Goal: Transaction & Acquisition: Purchase product/service

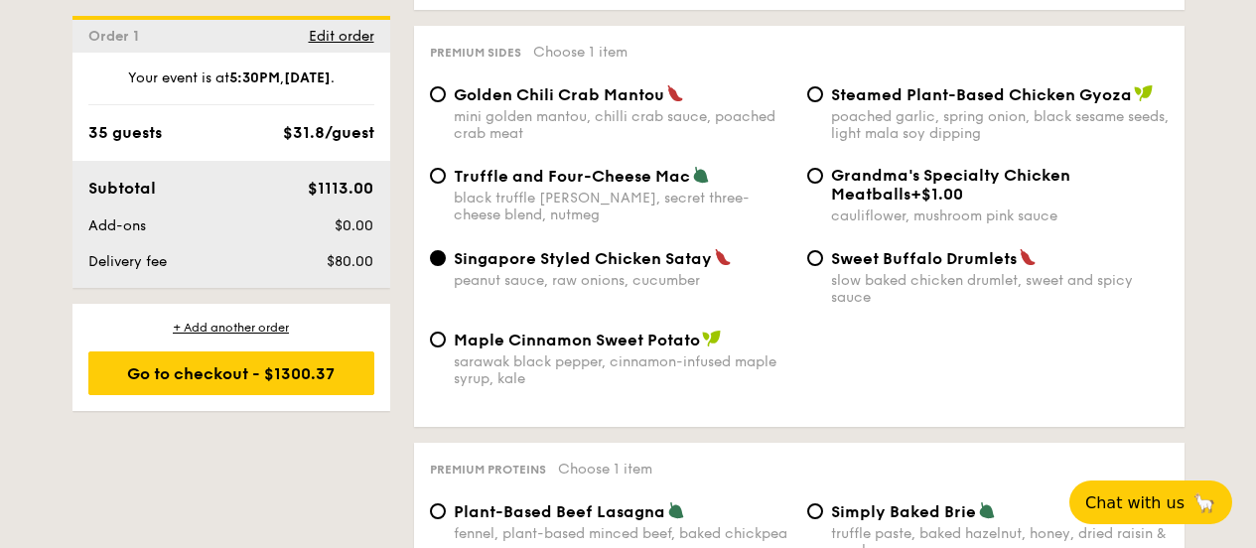
scroll to position [3972, 0]
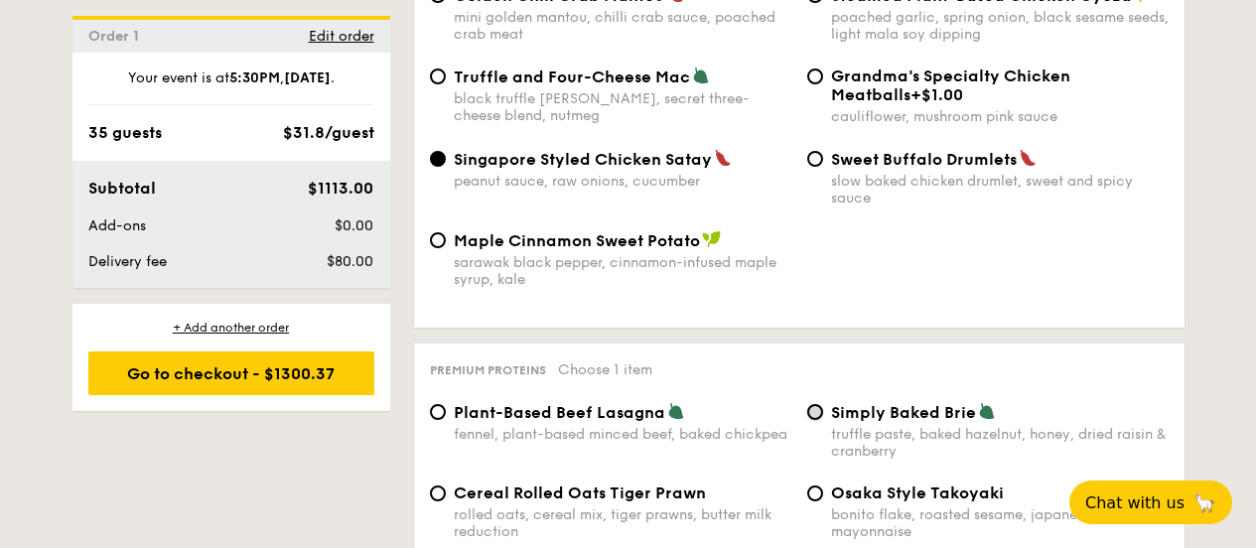
click at [820, 404] on input "Simply Baked Brie truffle paste, baked hazelnut, honey, dried raisin & cranberry" at bounding box center [815, 412] width 16 height 16
radio input "true"
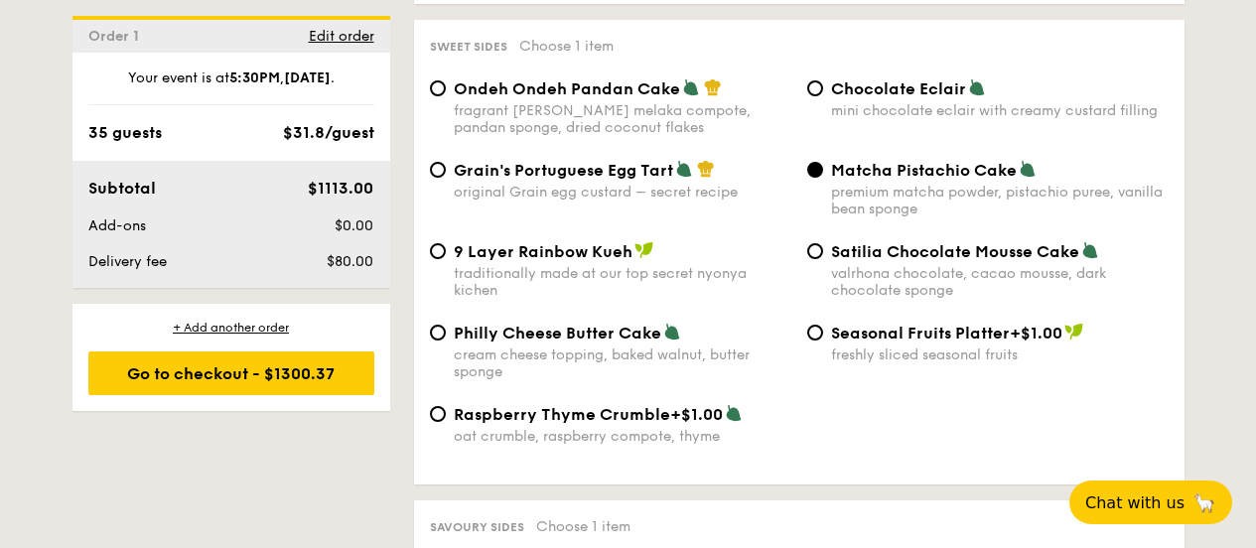
scroll to position [2979, 0]
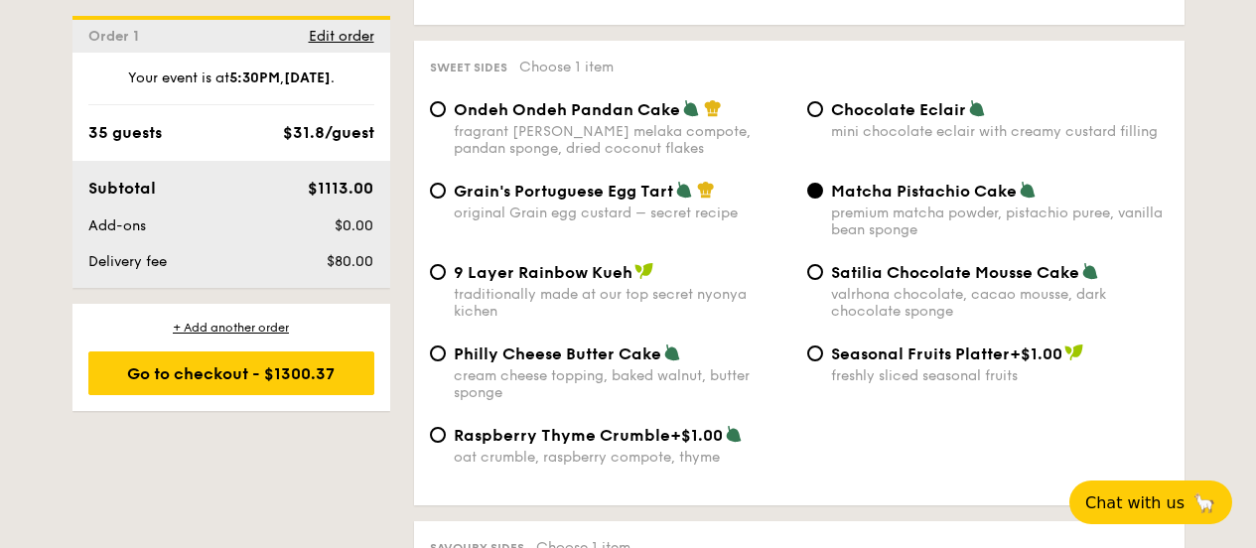
click at [541, 347] on div "Philly Cheese Butter Cake cream cheese topping, baked walnut, butter sponge" at bounding box center [623, 373] width 338 height 58
click at [446, 347] on input "Philly Cheese Butter Cake cream cheese topping, baked walnut, butter sponge" at bounding box center [438, 354] width 16 height 16
radio input "true"
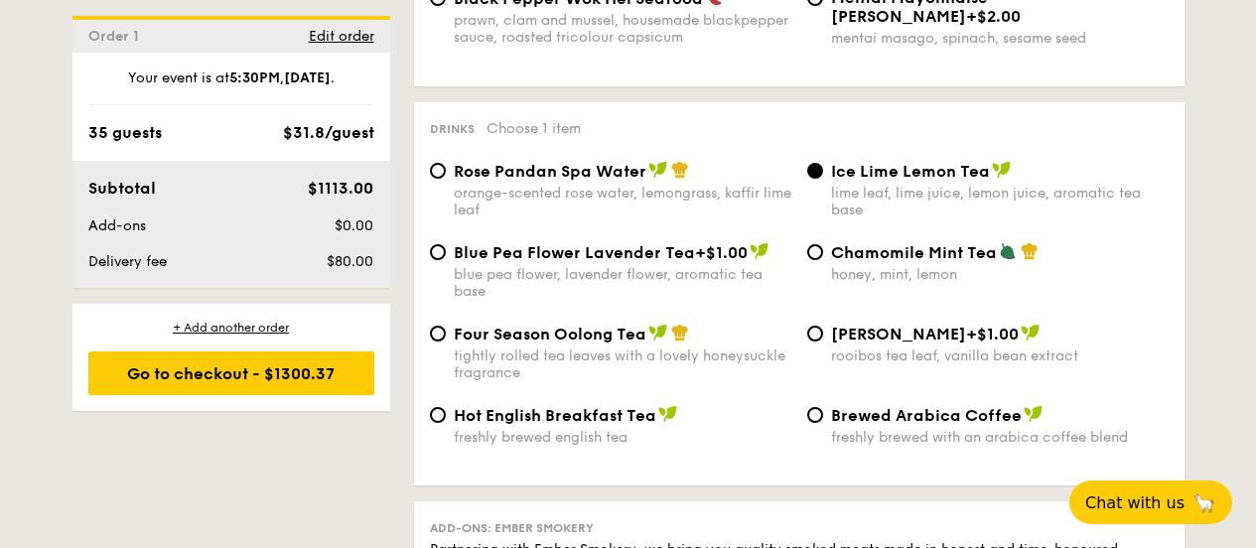
scroll to position [4667, 0]
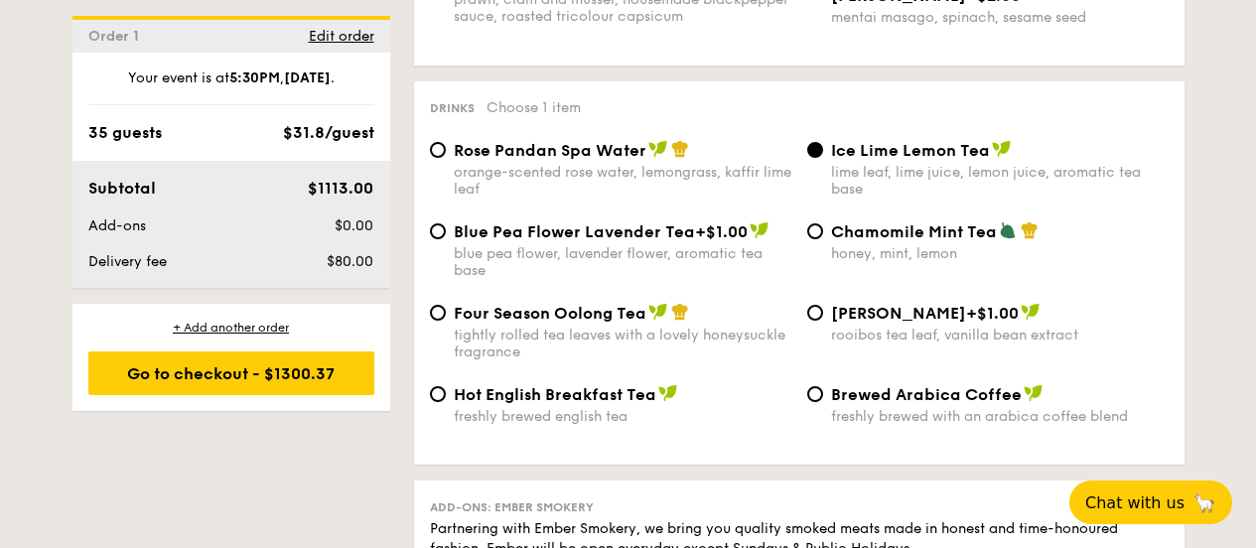
click at [880, 222] on span "Chamomile Mint Tea" at bounding box center [914, 231] width 166 height 19
click at [823, 223] on input "Chamomile Mint Tea honey, mint, lemon" at bounding box center [815, 231] width 16 height 16
radio input "true"
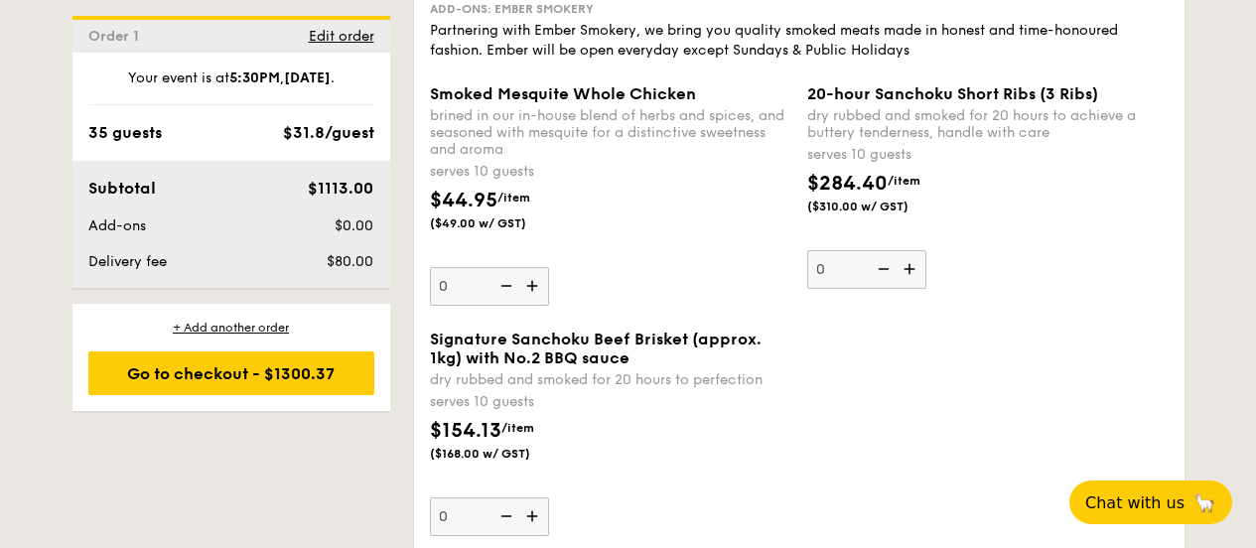
scroll to position [5164, 0]
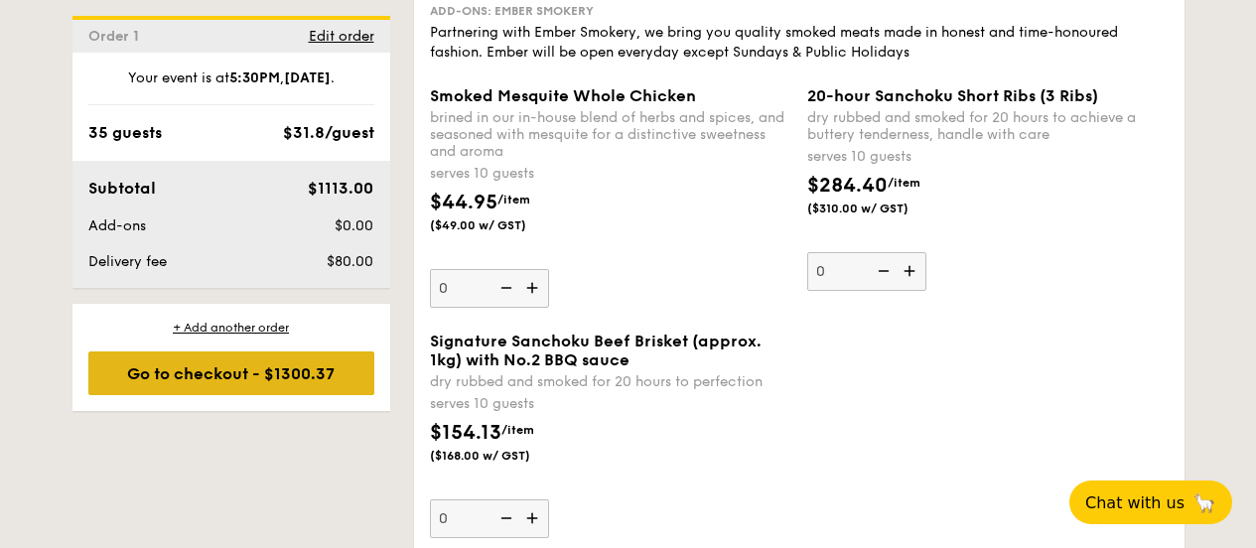
click at [290, 369] on div "Go to checkout - $1300.37" at bounding box center [231, 374] width 286 height 44
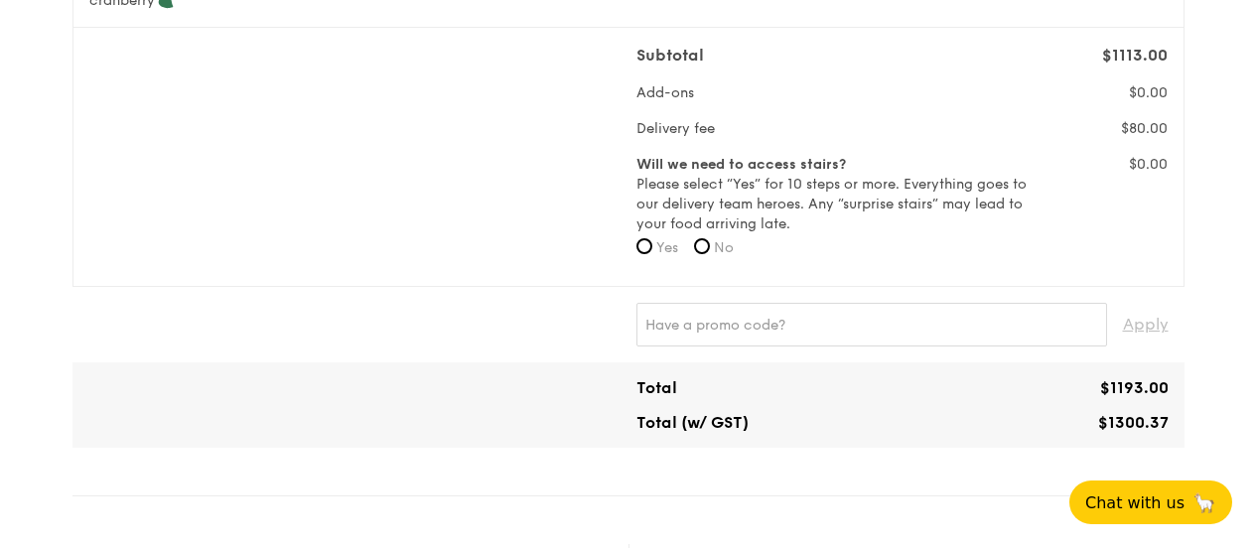
scroll to position [596, 0]
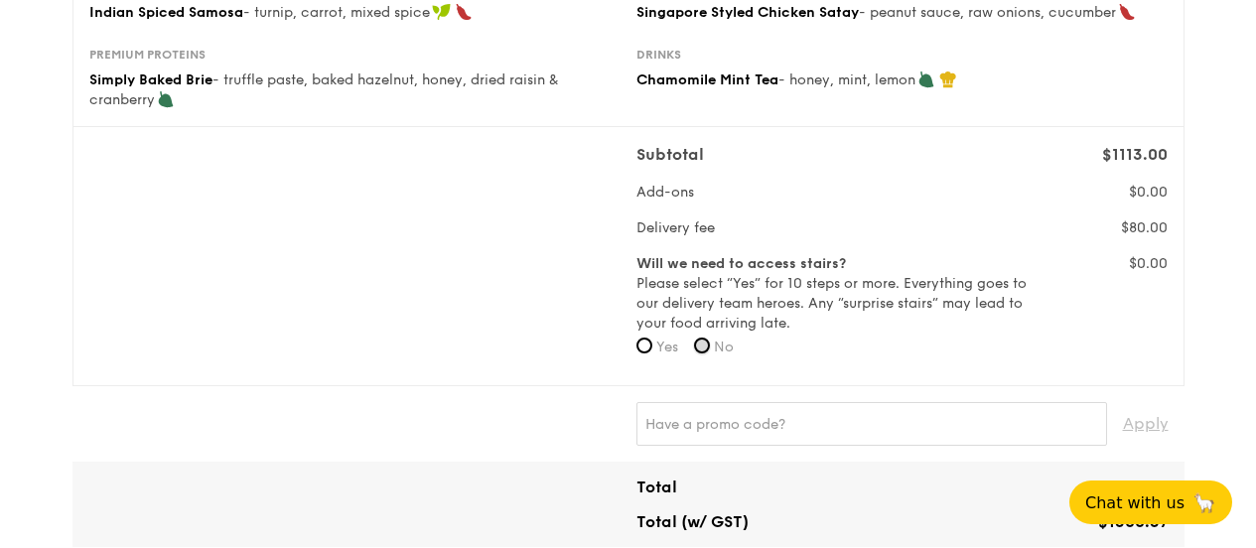
click at [710, 342] on input "No" at bounding box center [702, 346] width 16 height 16
radio input "true"
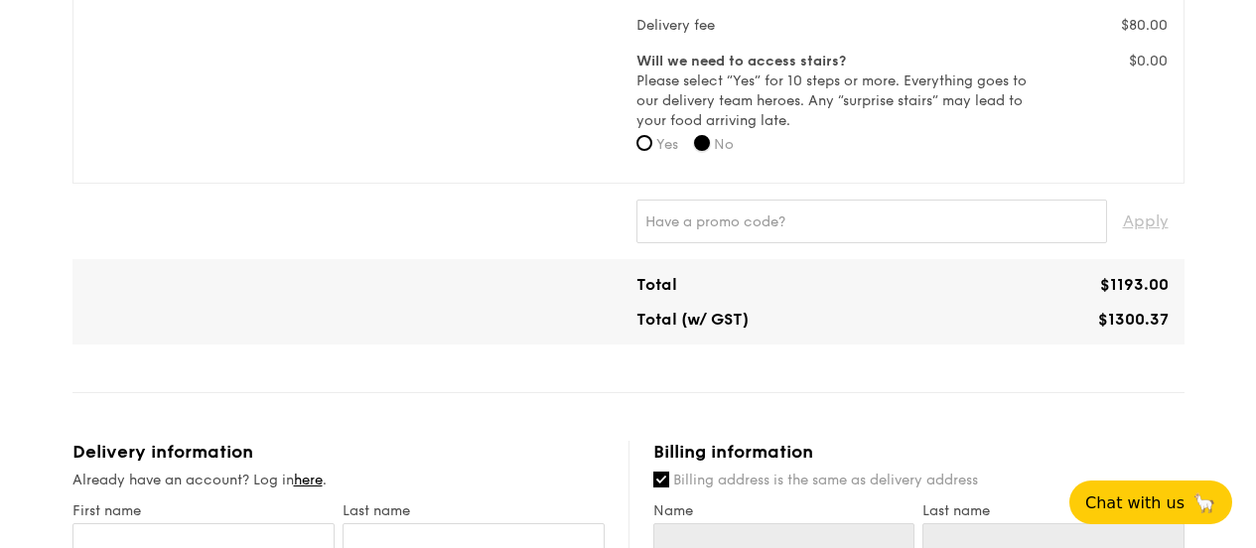
scroll to position [794, 0]
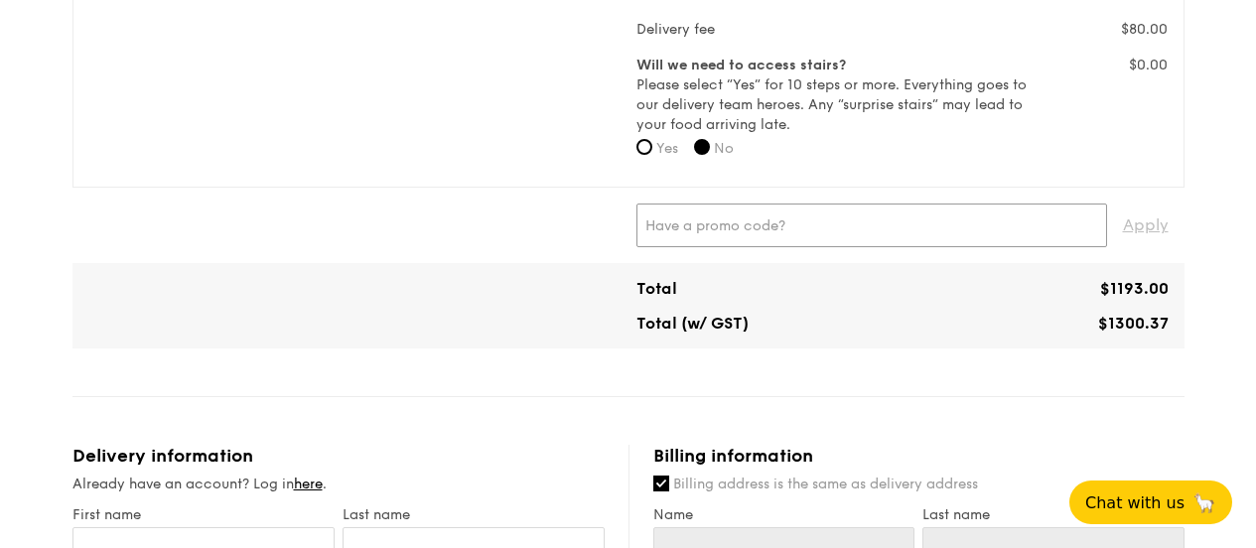
click at [856, 230] on input "text" at bounding box center [872, 226] width 471 height 44
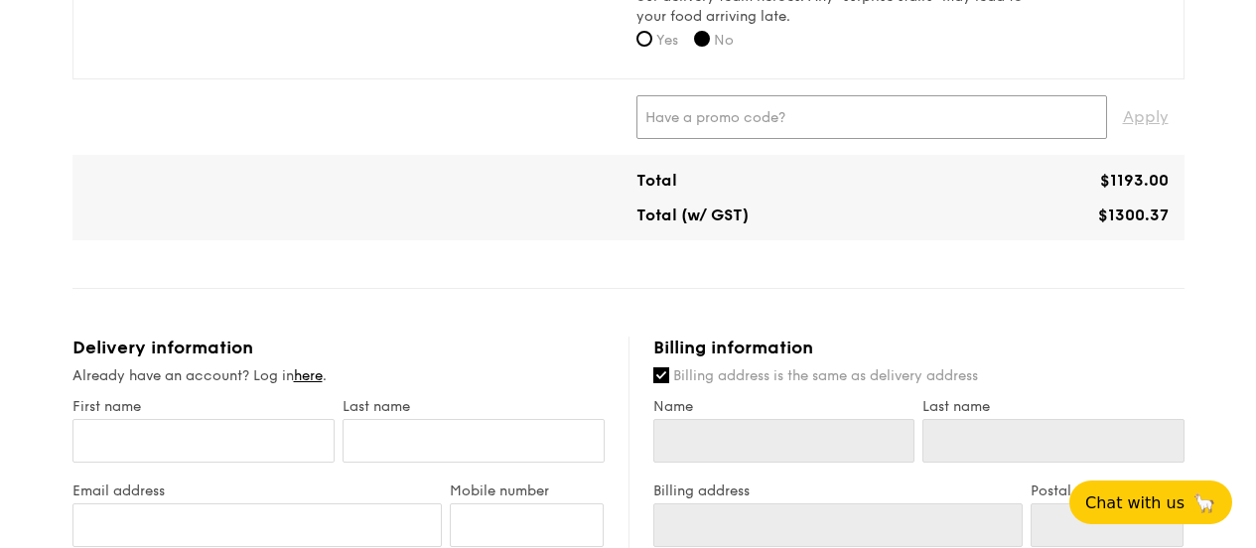
scroll to position [894, 0]
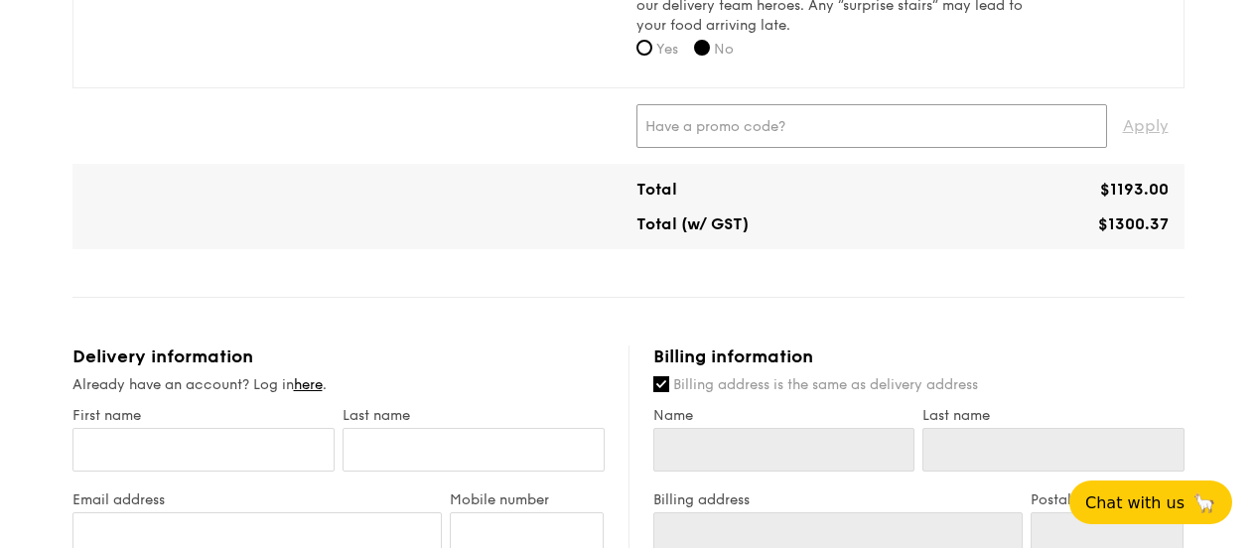
click at [698, 135] on input "text" at bounding box center [872, 126] width 471 height 44
paste input "GENECO16CA"
type input "GENECO16CA"
click at [1141, 126] on span "Apply" at bounding box center [1146, 126] width 46 height 44
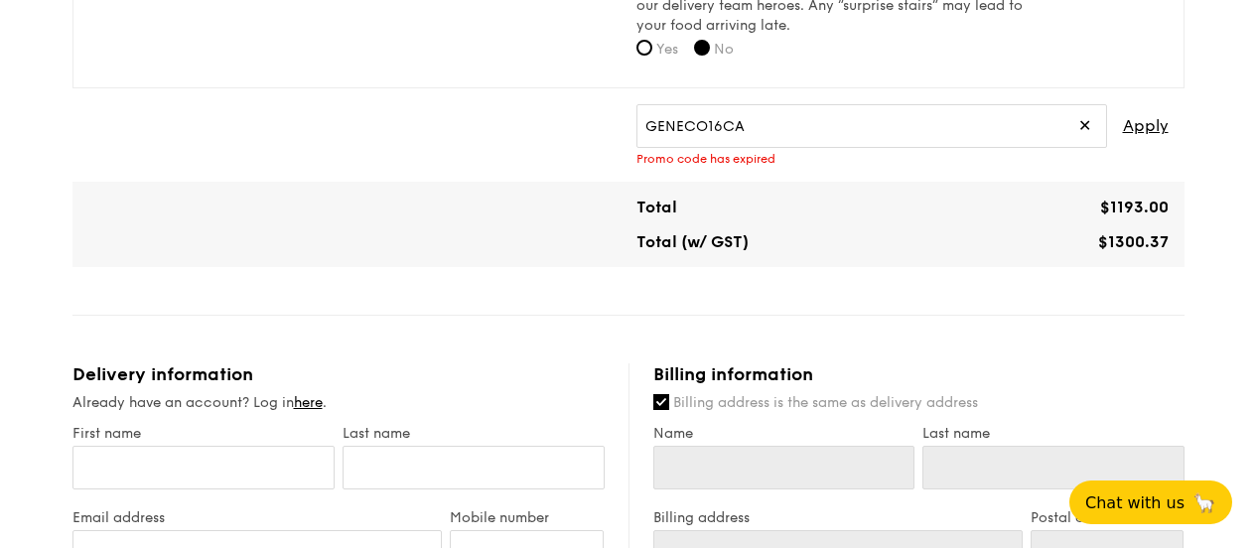
drag, startPoint x: 1089, startPoint y: 126, endPoint x: 956, endPoint y: 114, distance: 133.6
click at [1089, 126] on span "✕" at bounding box center [1084, 126] width 13 height 44
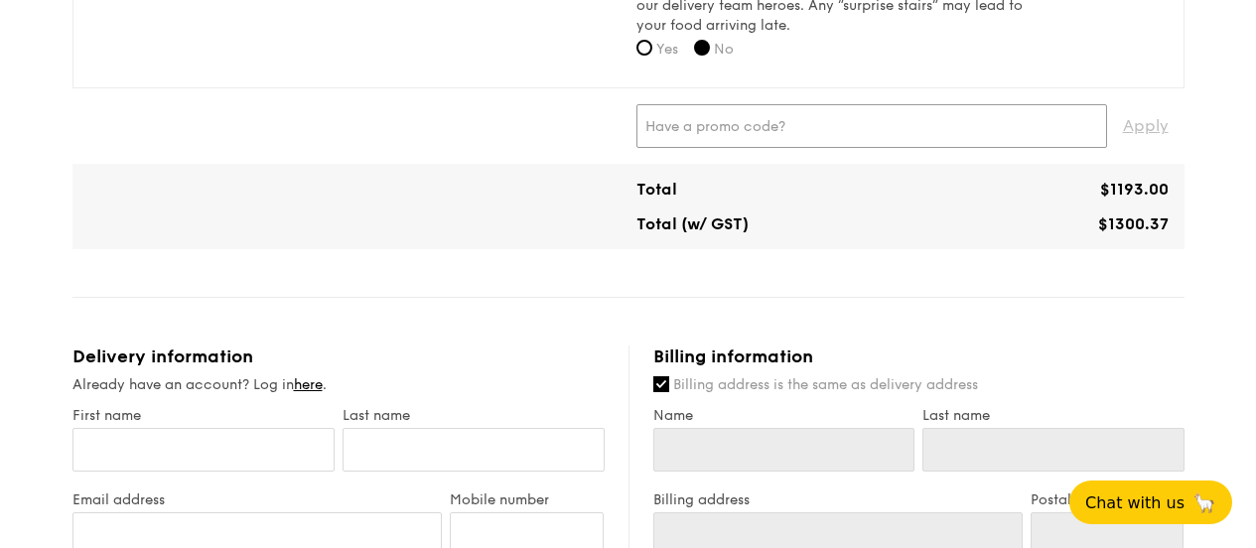
click at [955, 114] on input "text" at bounding box center [872, 126] width 471 height 44
paste input "TRUEXGRAIN"
type input "TRUEXGRAIN"
click at [1138, 122] on span "Apply" at bounding box center [1146, 126] width 46 height 44
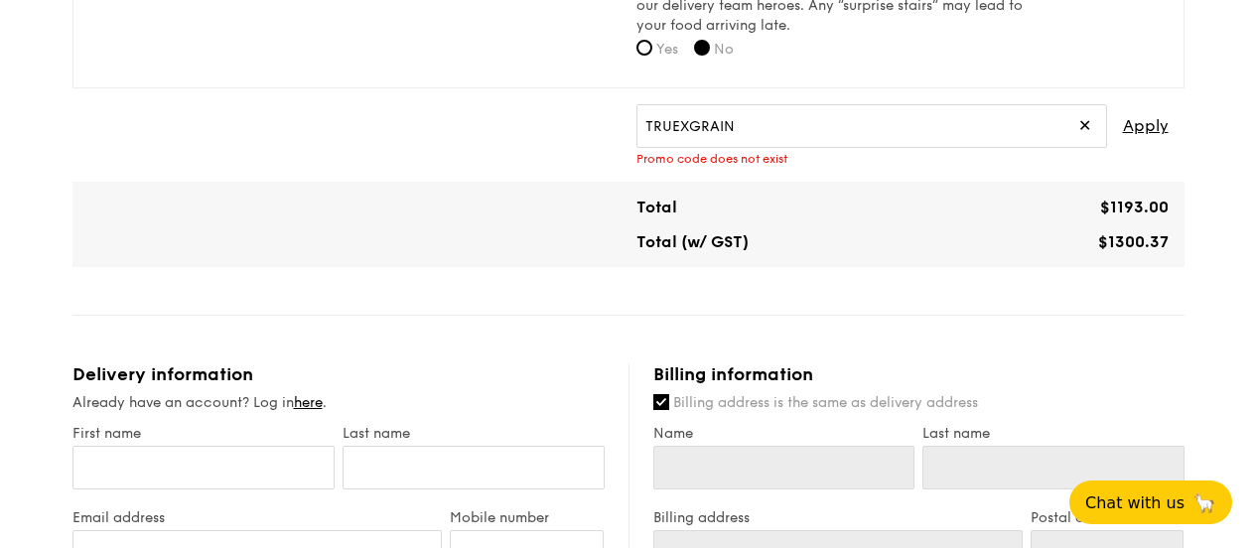
click at [1090, 124] on span "✕" at bounding box center [1084, 126] width 13 height 44
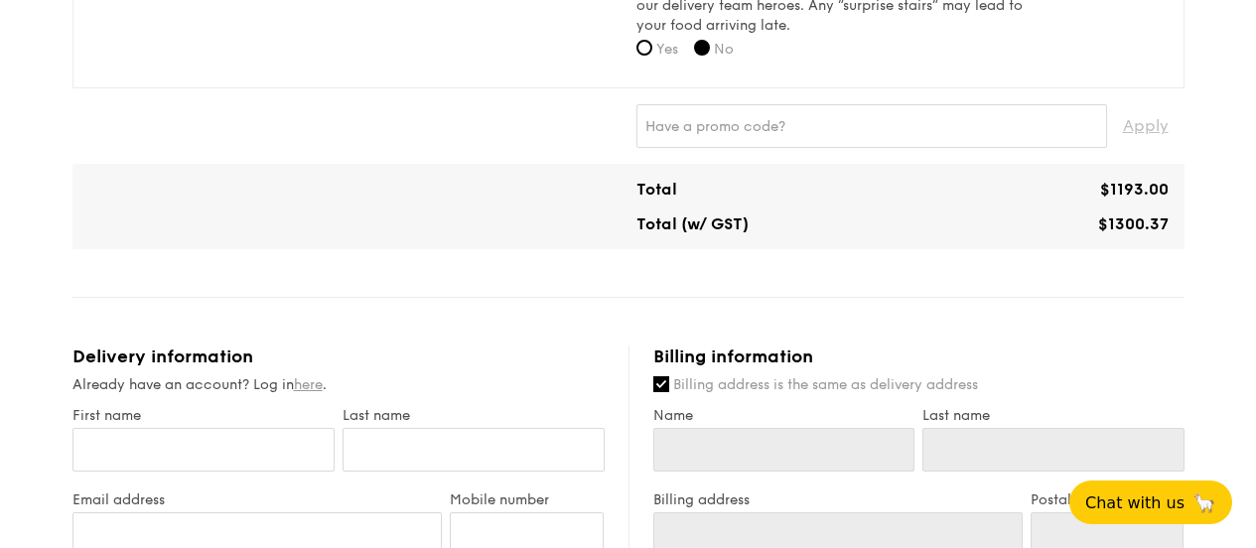
click at [306, 382] on link "here" at bounding box center [308, 384] width 29 height 17
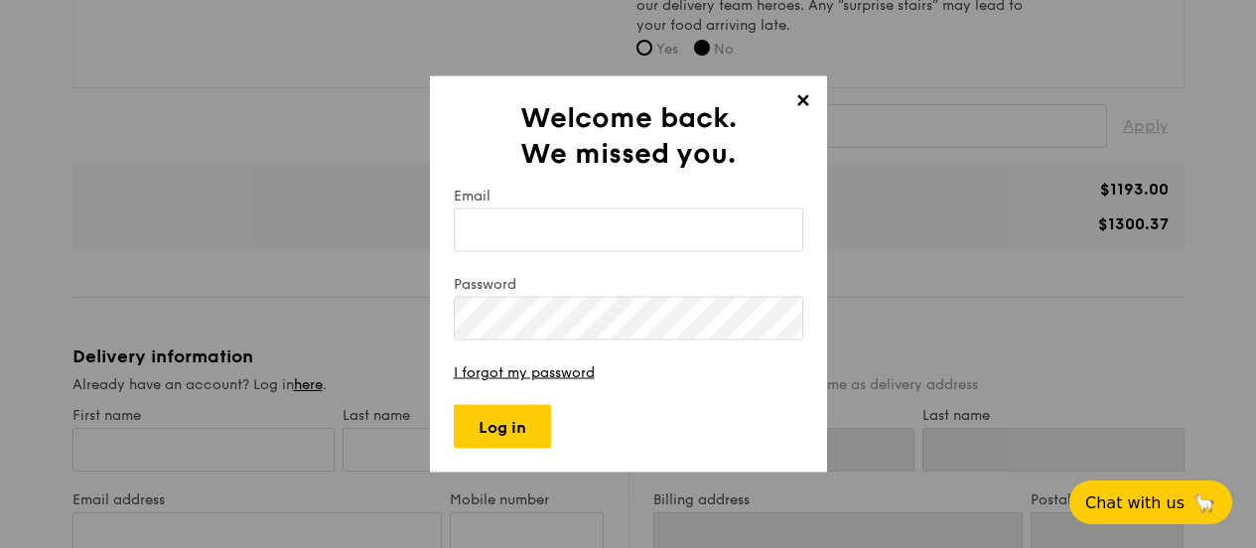
click at [662, 217] on input "Email" at bounding box center [629, 231] width 350 height 44
type input "[PERSON_NAME][EMAIL_ADDRESS][PERSON_NAME][DOMAIN_NAME]"
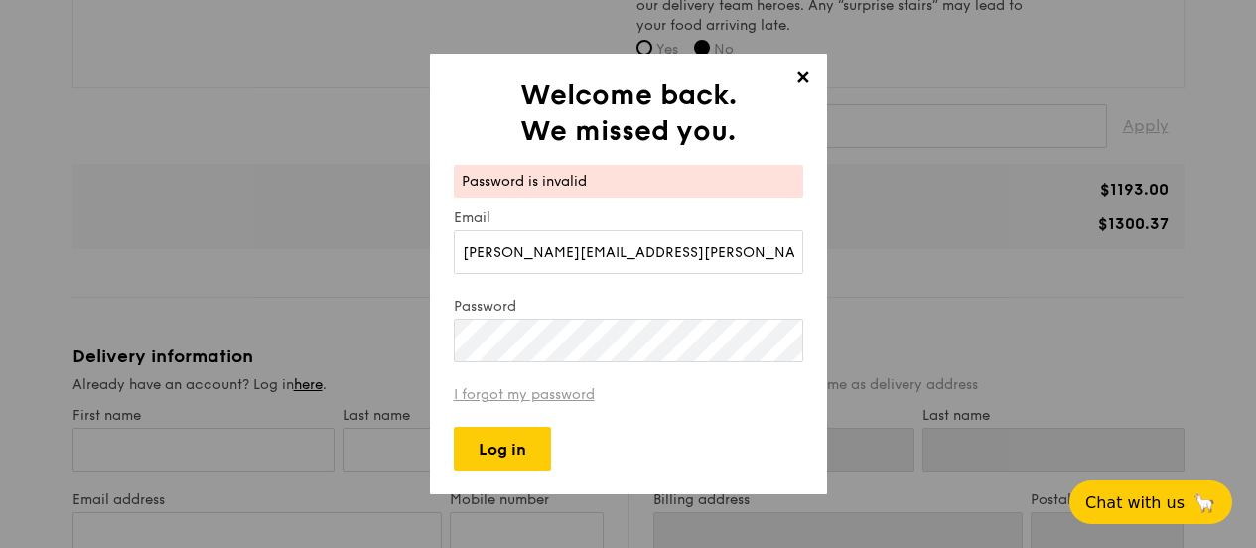
click at [526, 393] on link "I forgot my password" at bounding box center [524, 394] width 141 height 17
click at [796, 75] on span "✕" at bounding box center [803, 82] width 28 height 28
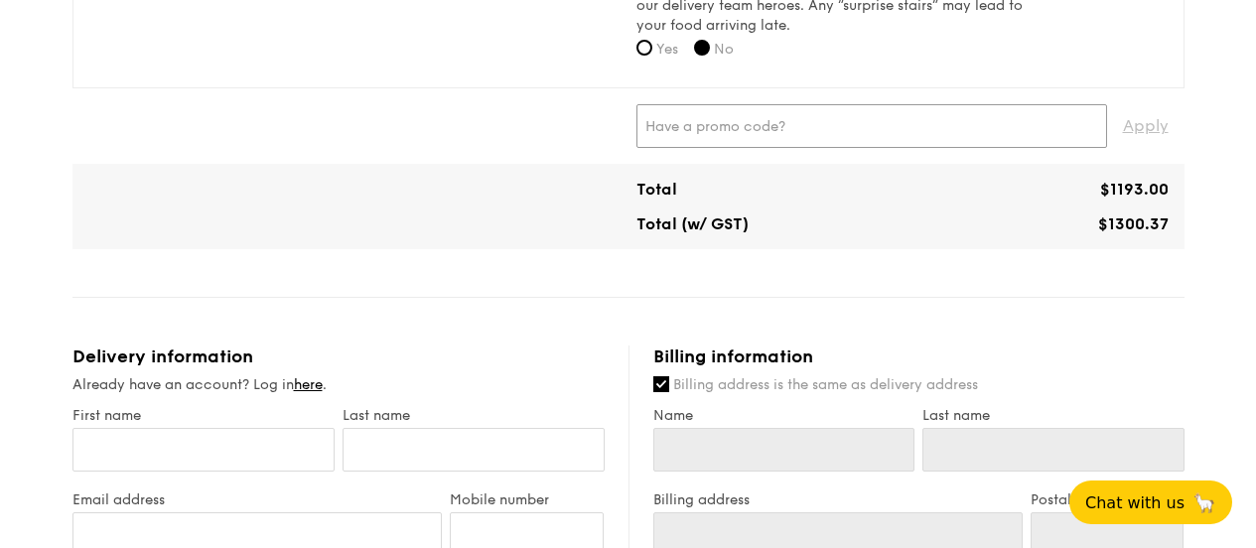
click at [804, 123] on input "text" at bounding box center [872, 126] width 471 height 44
type input "true10"
click at [1161, 125] on span "Apply" at bounding box center [1146, 126] width 46 height 44
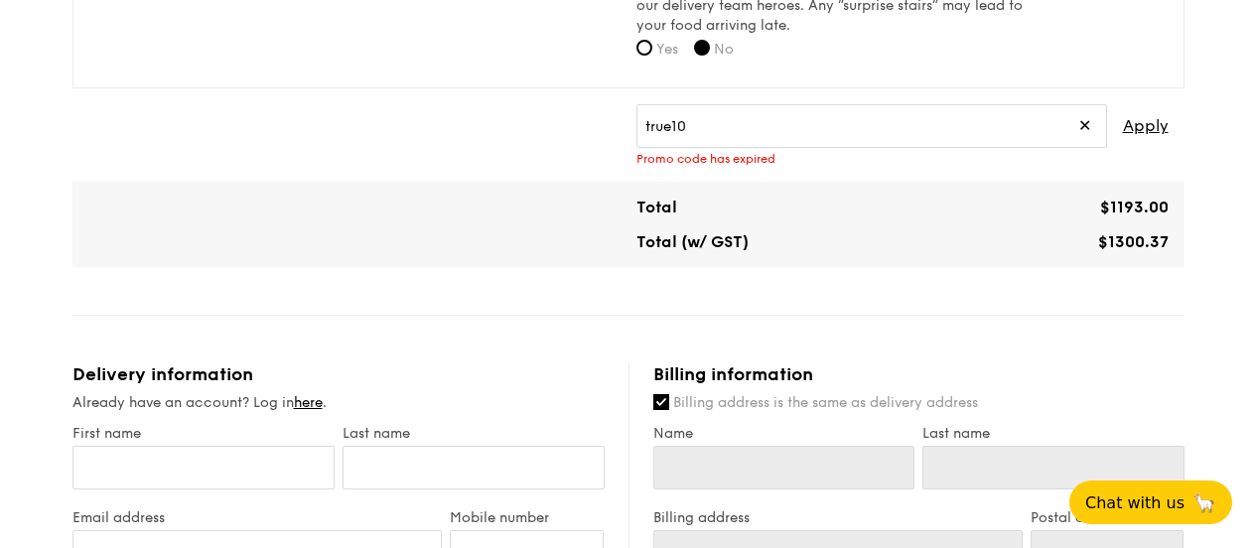
click at [1084, 119] on span "✕" at bounding box center [1084, 126] width 13 height 44
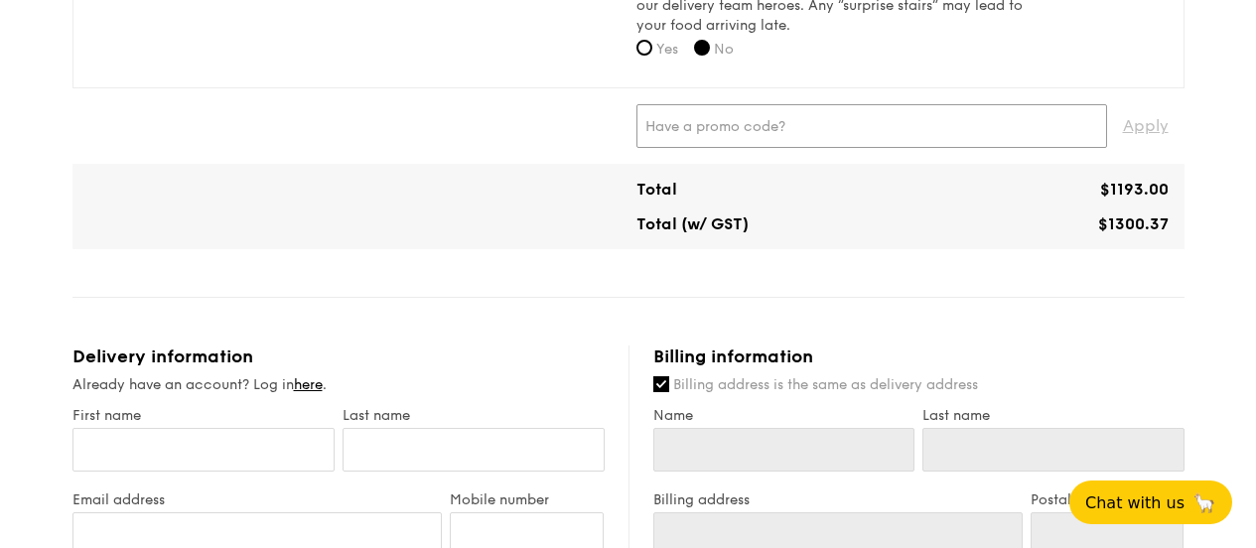
click at [1058, 129] on input "text" at bounding box center [872, 126] width 471 height 44
click at [1003, 122] on input "text" at bounding box center [872, 126] width 471 height 44
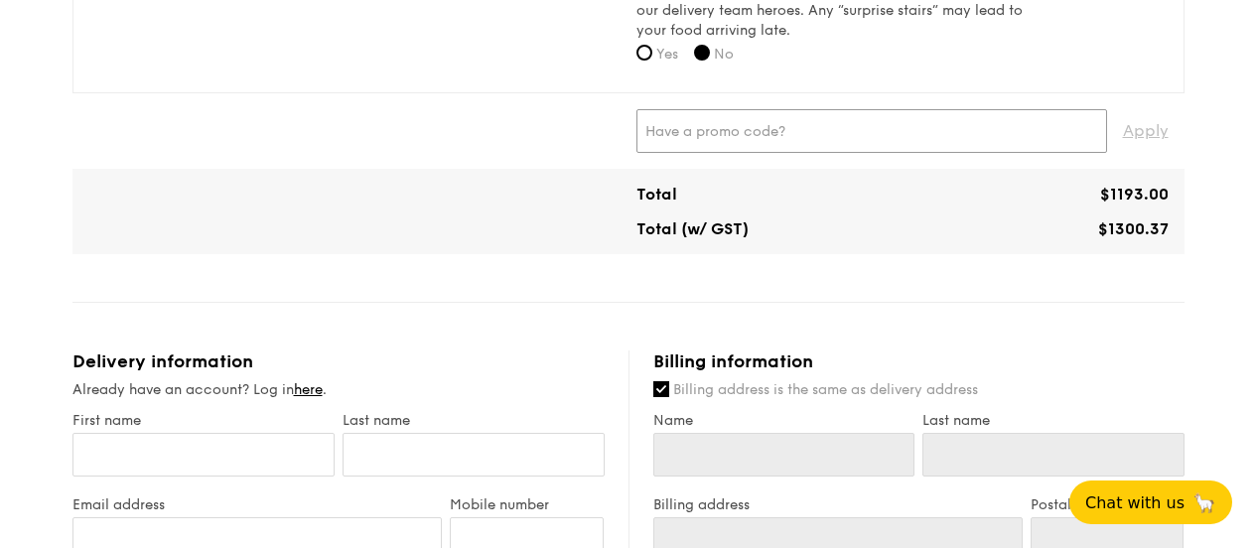
scroll to position [794, 0]
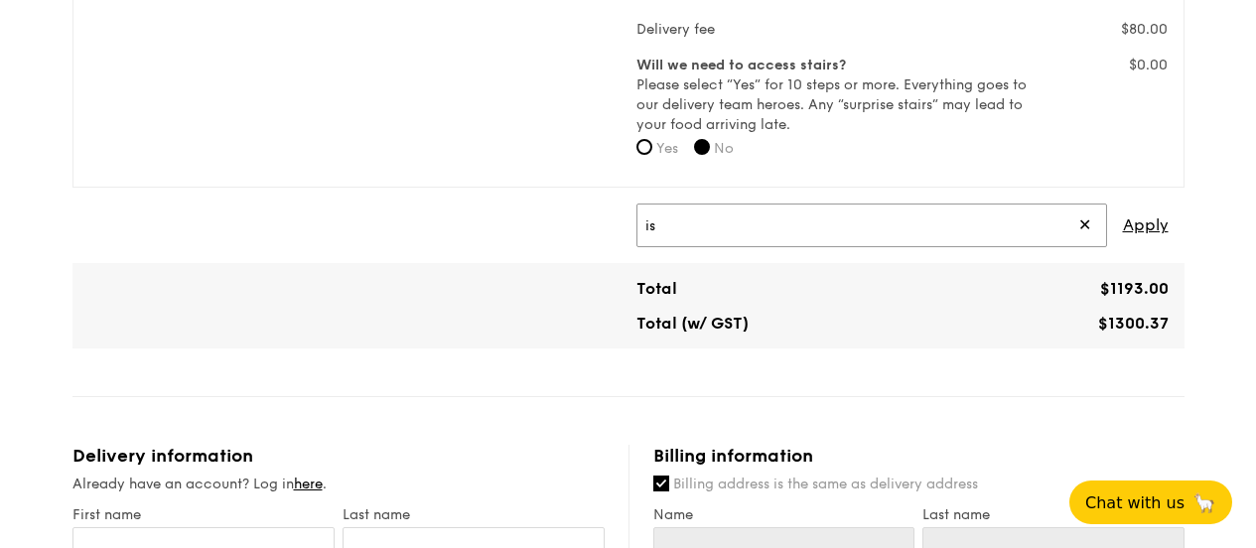
type input "i"
type input "ISPICKUP"
click at [1141, 223] on span "Apply" at bounding box center [1146, 226] width 46 height 44
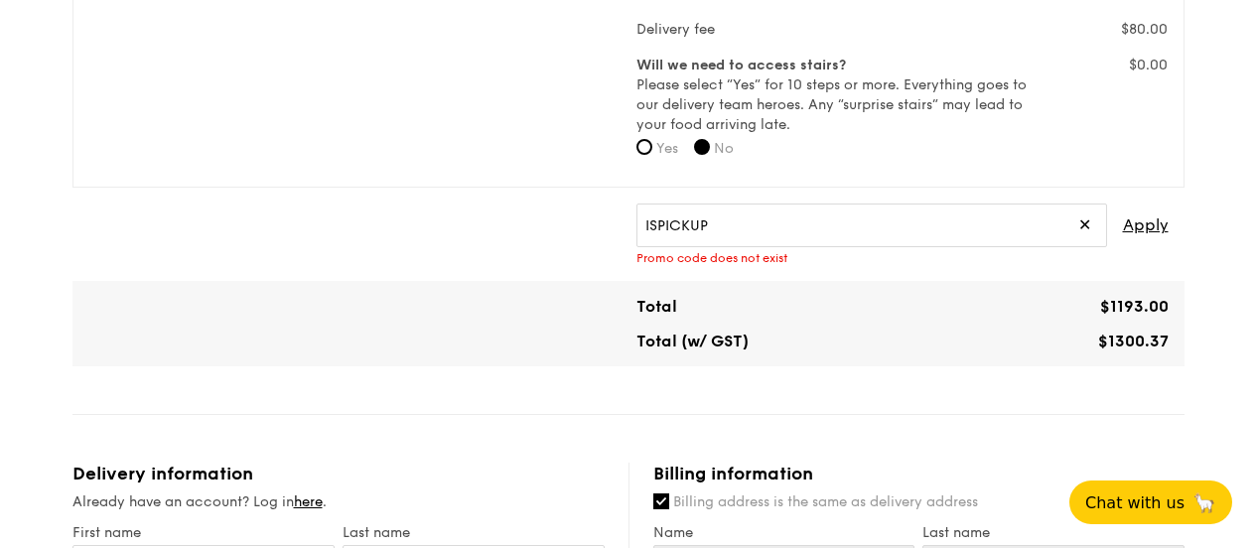
click at [1084, 223] on span "✕" at bounding box center [1084, 226] width 13 height 44
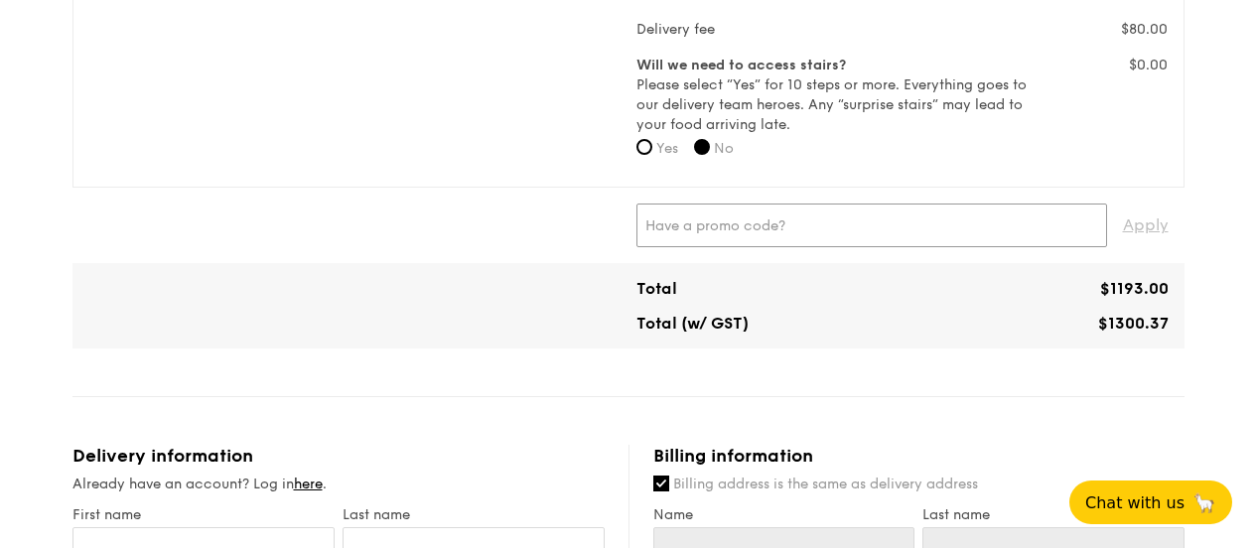
click at [966, 230] on input "text" at bounding box center [872, 226] width 471 height 44
type input "WELCOMEFEAST"
click at [1153, 227] on span "Apply" at bounding box center [1146, 226] width 46 height 44
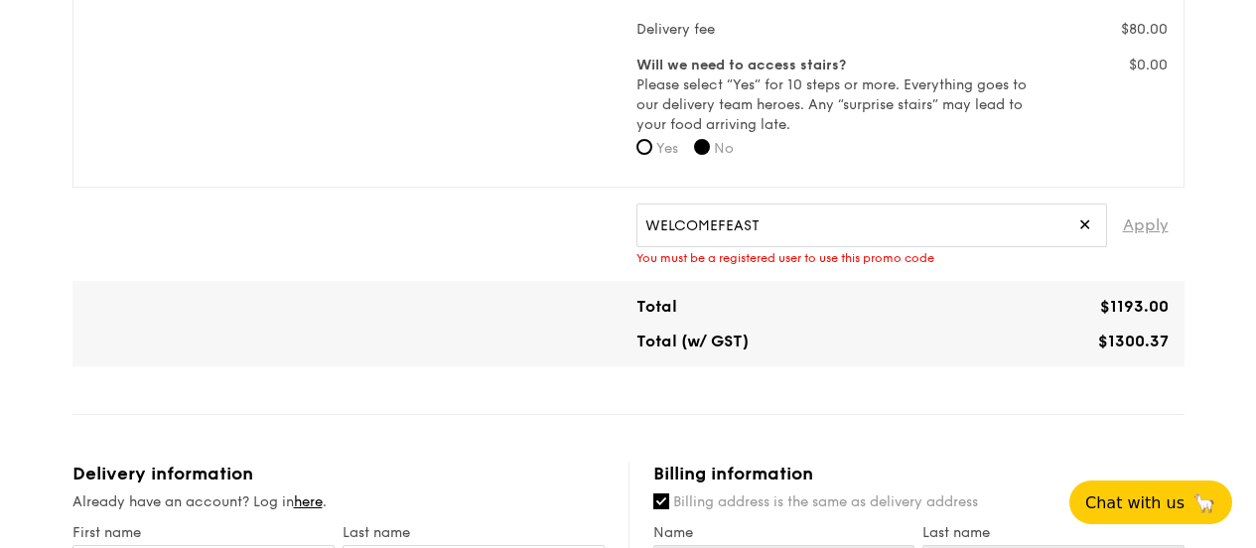
click at [1152, 224] on span "Apply" at bounding box center [1146, 226] width 46 height 44
click at [1088, 228] on span "✕" at bounding box center [1084, 226] width 13 height 44
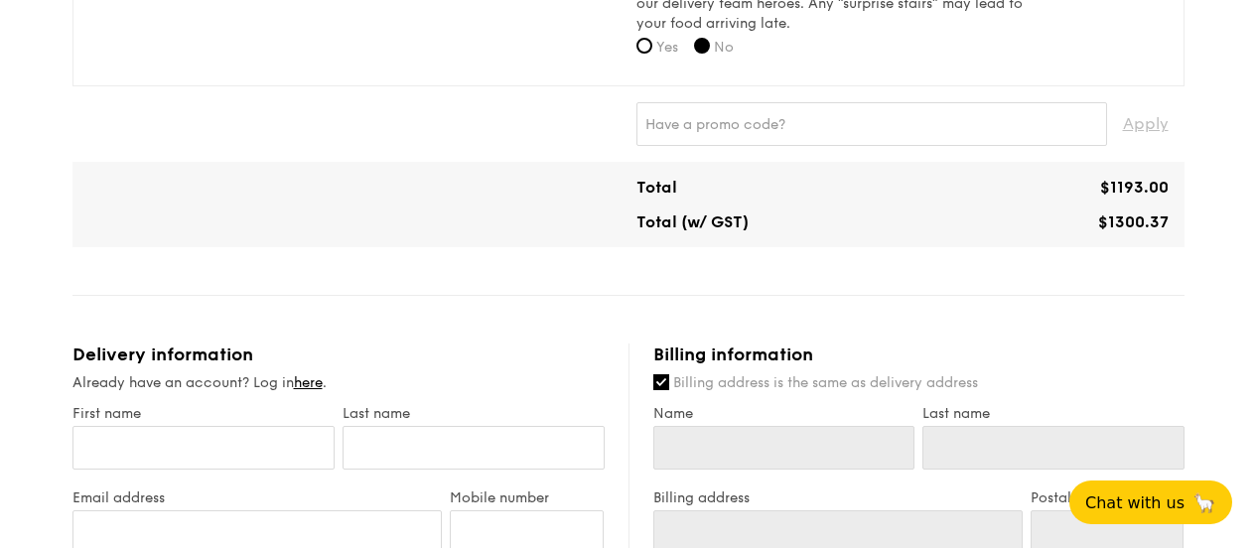
scroll to position [894, 0]
click at [926, 115] on input "text" at bounding box center [872, 126] width 471 height 44
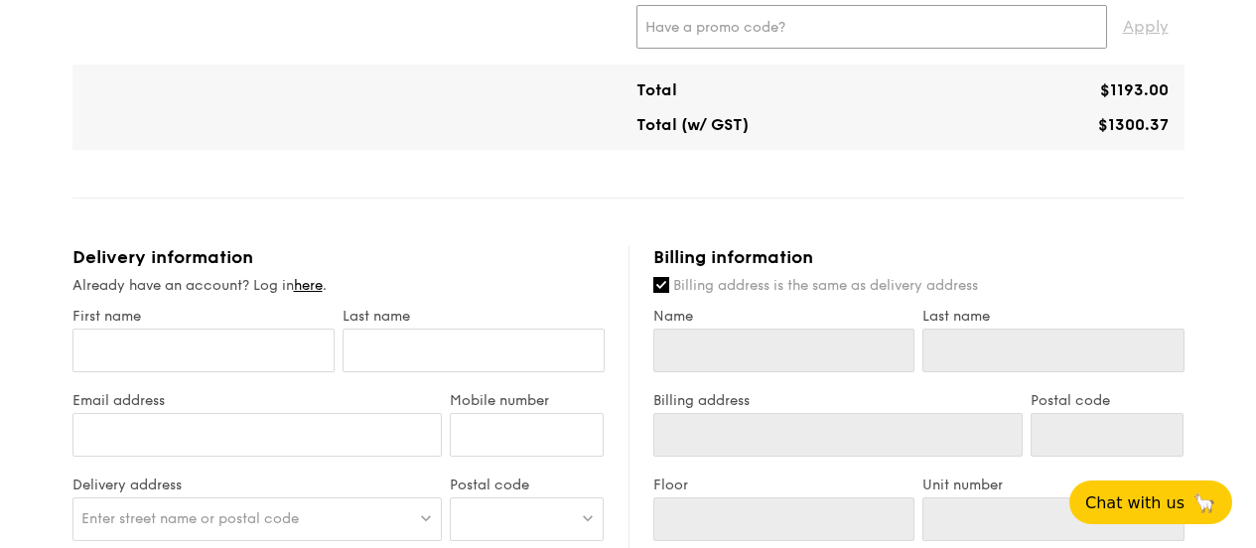
scroll to position [1092, 0]
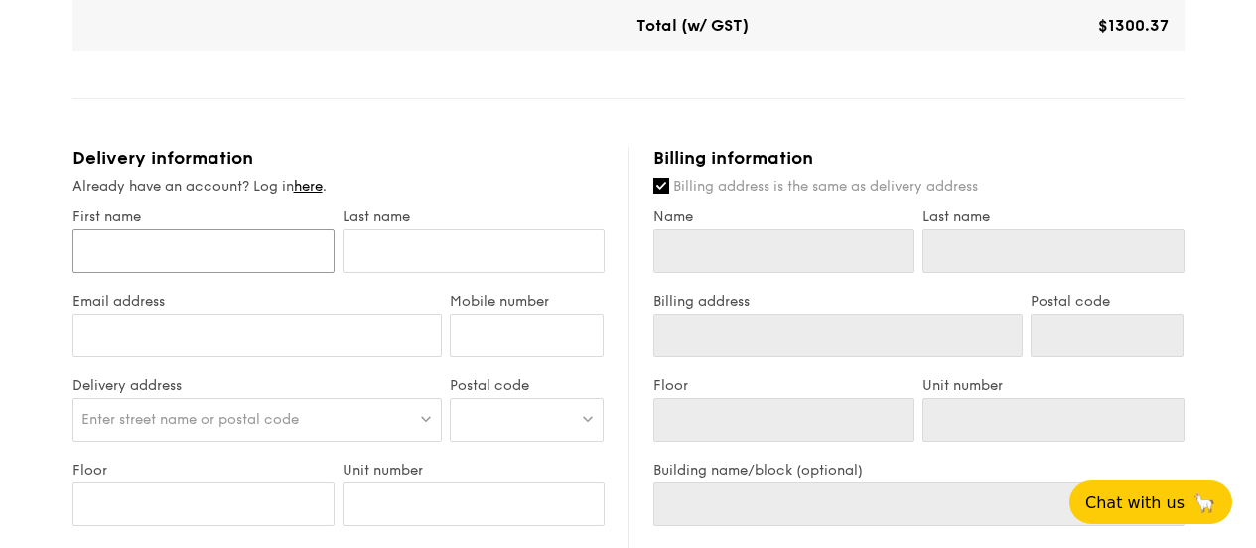
click at [258, 248] on input "First name" at bounding box center [203, 251] width 262 height 44
type input "V"
type input "VA"
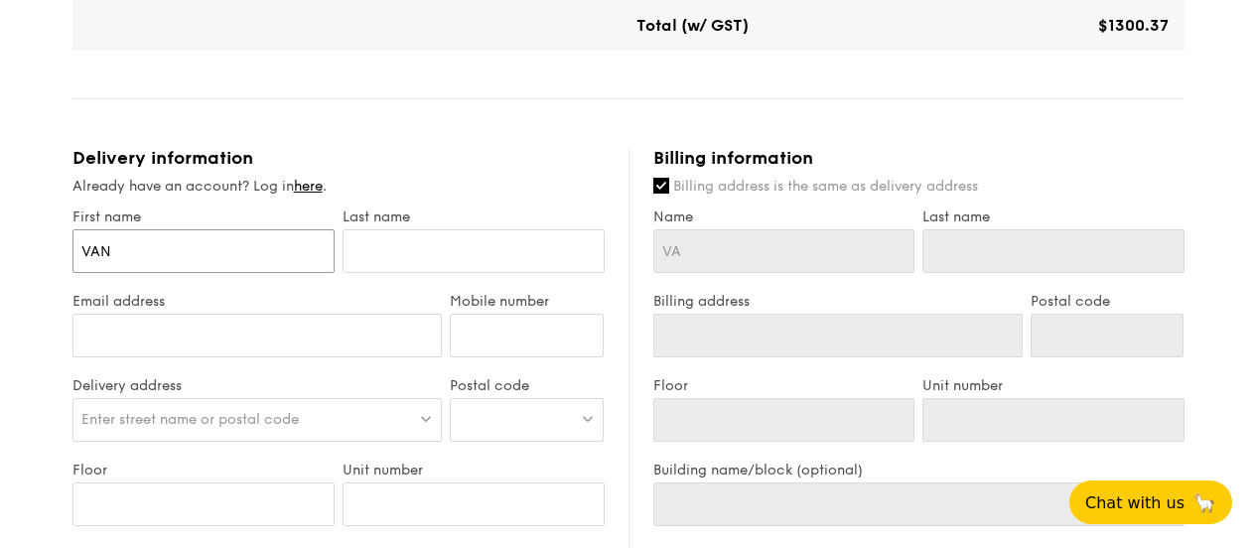
type input "VANE"
type input "VANES"
type input "[PERSON_NAME]"
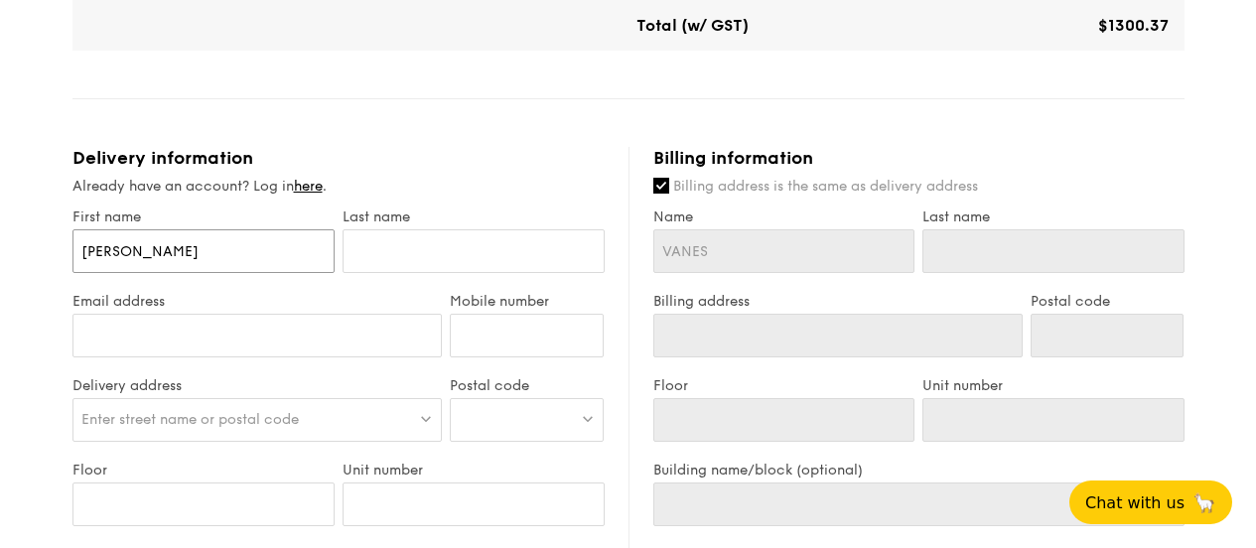
type input "[PERSON_NAME]"
type input "L"
type input "LE"
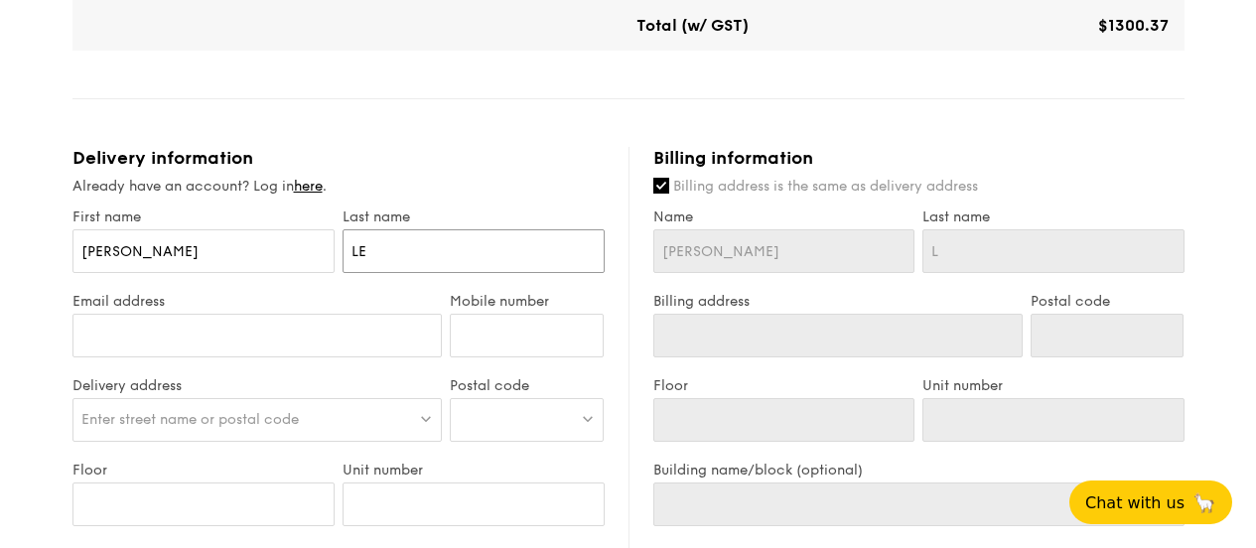
type input "LE"
type input "[PERSON_NAME]"
click at [257, 326] on input "Email address" at bounding box center [257, 336] width 370 height 44
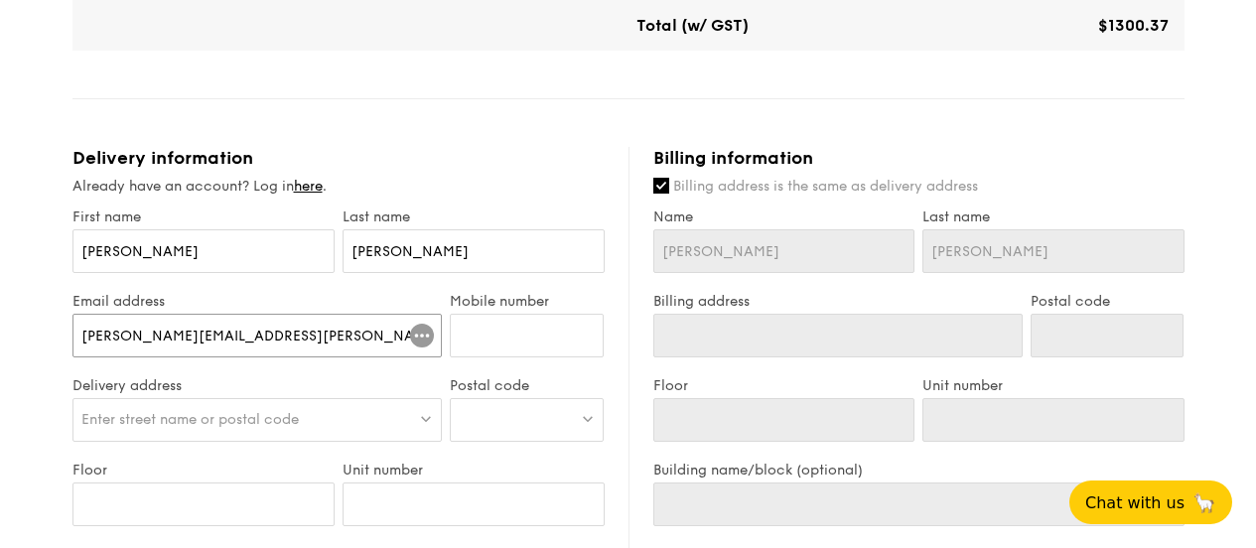
type input "[PERSON_NAME][EMAIL_ADDRESS][PERSON_NAME][DOMAIN_NAME]"
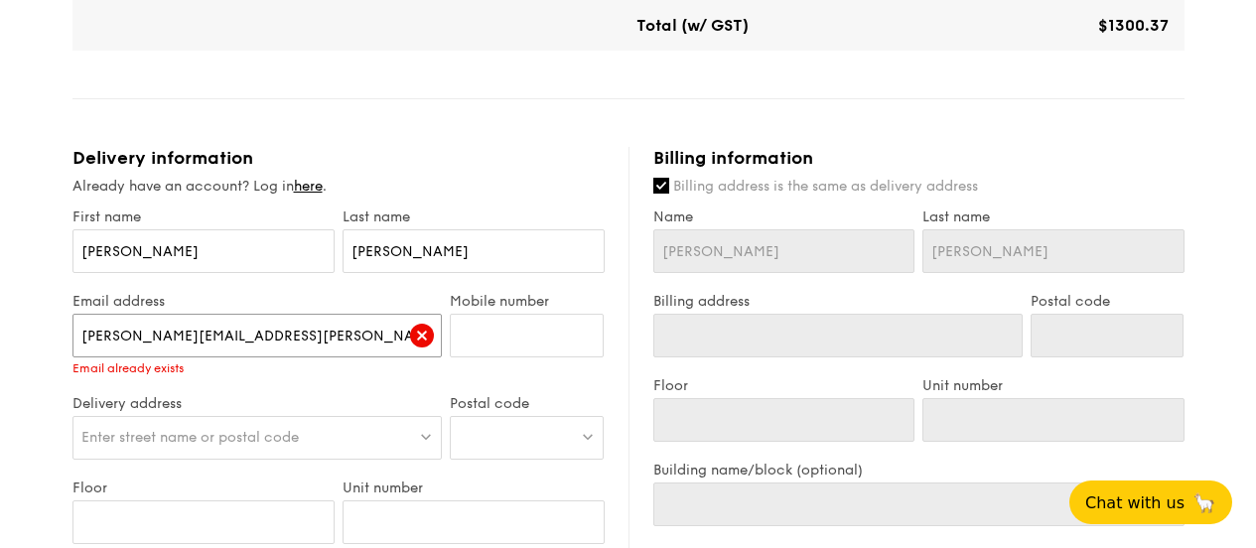
drag, startPoint x: 335, startPoint y: 335, endPoint x: 0, endPoint y: 338, distance: 334.7
click at [0, 338] on div "1 - Select menu 2 - Select items 3 - Check out Classic Buffet $31.80 /guest ($3…" at bounding box center [628, 54] width 1256 height 2292
click at [317, 331] on input "[PERSON_NAME][EMAIL_ADDRESS][PERSON_NAME][DOMAIN_NAME]" at bounding box center [257, 336] width 370 height 44
click at [208, 236] on input "[PERSON_NAME]" at bounding box center [203, 251] width 262 height 44
click at [312, 179] on link "here" at bounding box center [308, 186] width 29 height 17
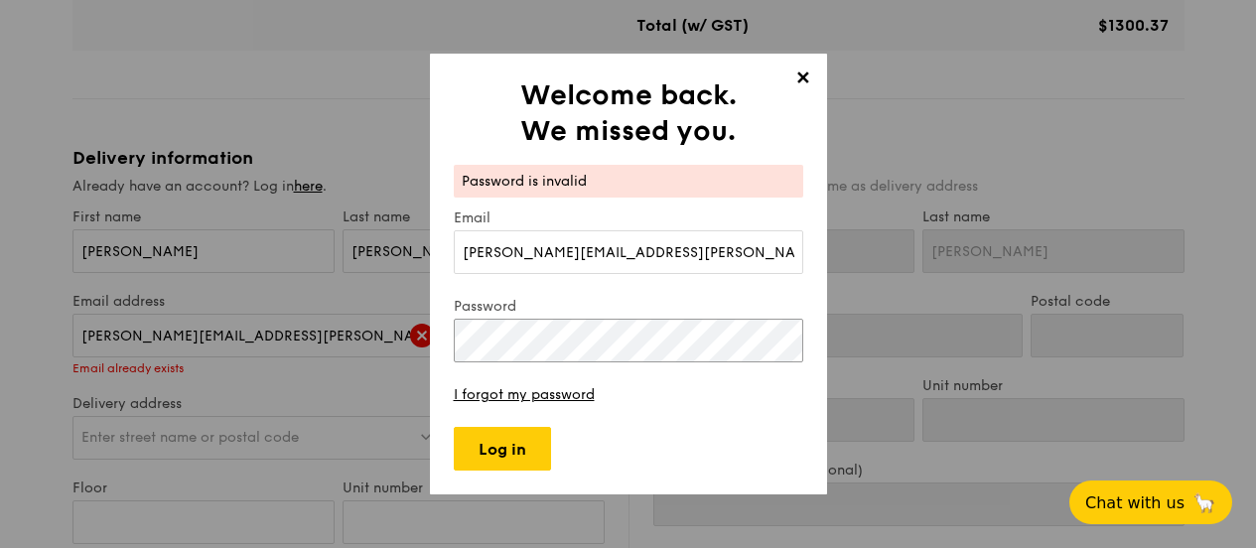
click at [447, 346] on div "✕ Welcome back. We missed you. Password is invalid Email [EMAIL_ADDRESS][PERSON…" at bounding box center [628, 274] width 397 height 441
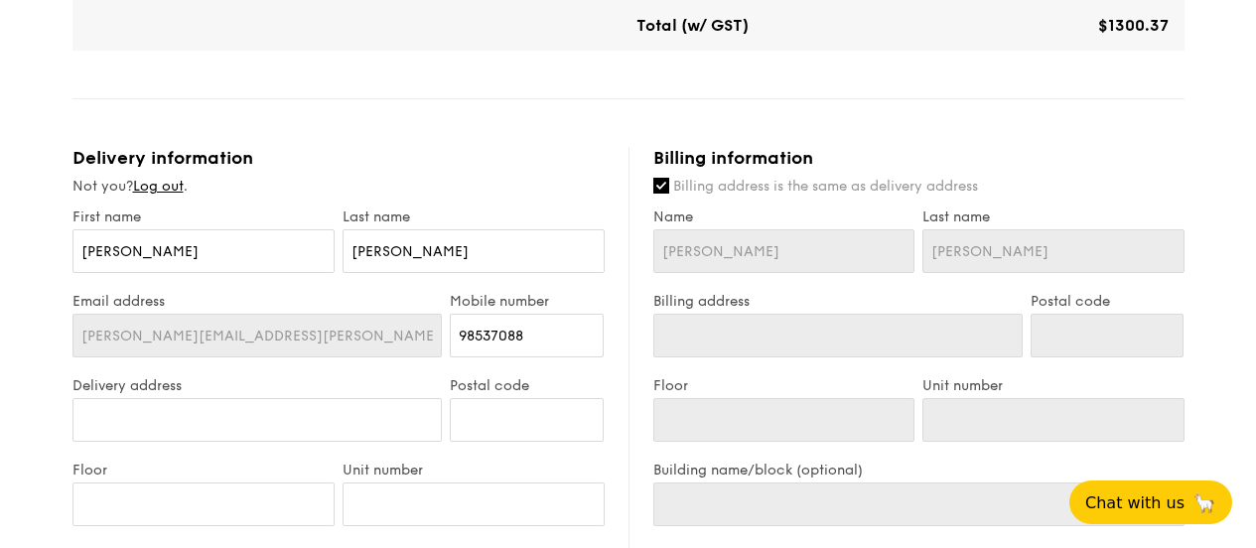
type input "[STREET_ADDRESS]"
type input "536209"
type input "2"
type input "07"
type input "[GEOGRAPHIC_DATA]"
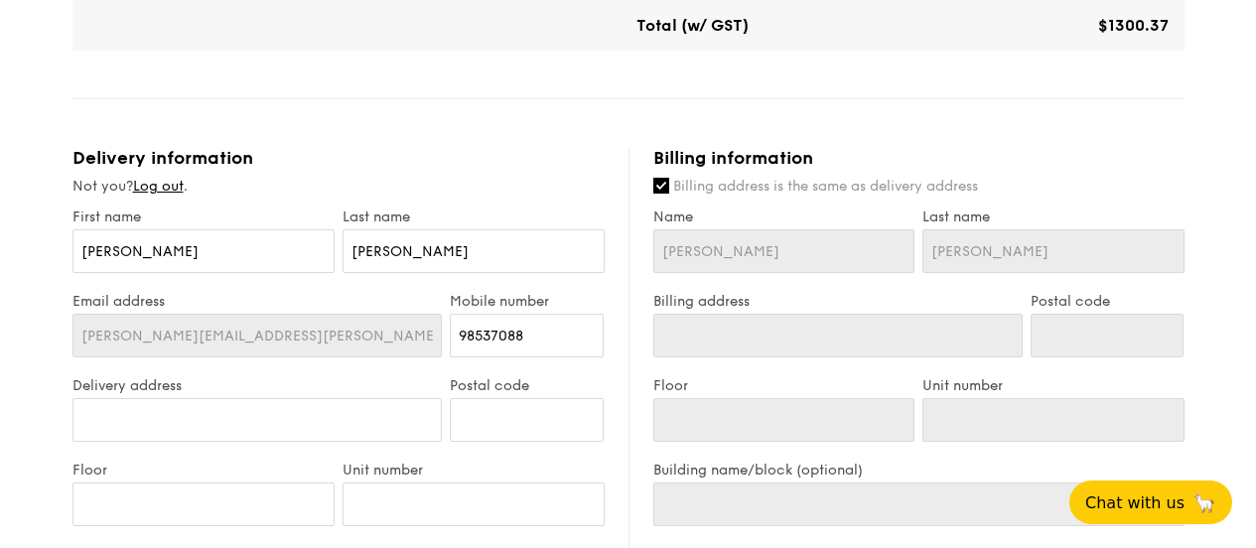
type input "[STREET_ADDRESS]"
type input "536209"
type input "2"
type input "07"
type input "[GEOGRAPHIC_DATA]"
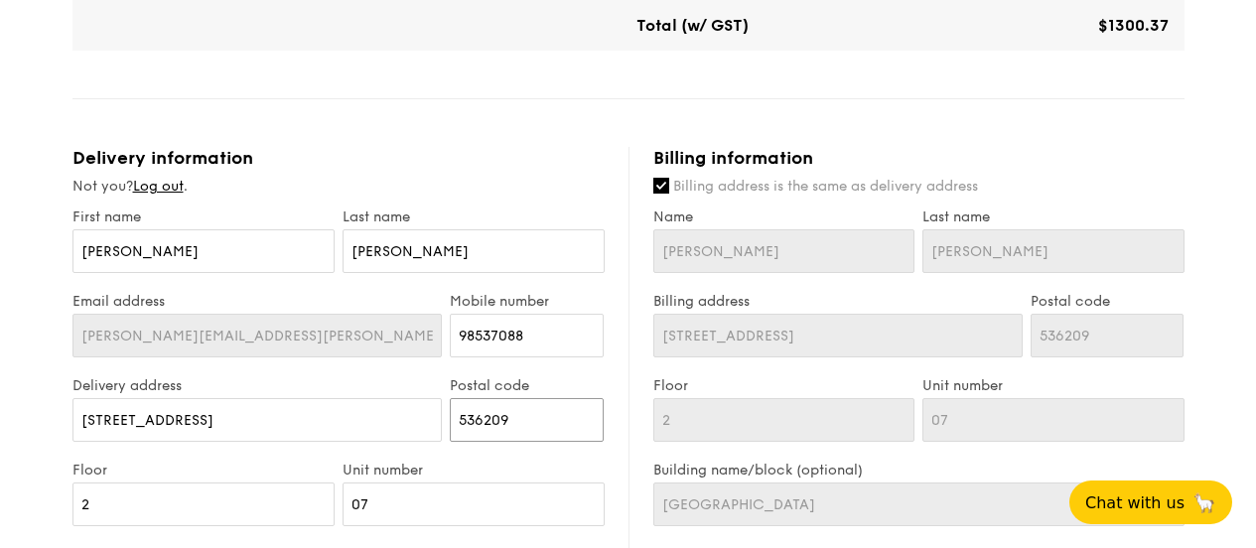
drag, startPoint x: 544, startPoint y: 425, endPoint x: 387, endPoint y: 436, distance: 157.3
click at [386, 437] on div "Delivery address [STREET_ADDRESS] Postal code 536209" at bounding box center [339, 419] width 540 height 84
type input "1"
type input "13"
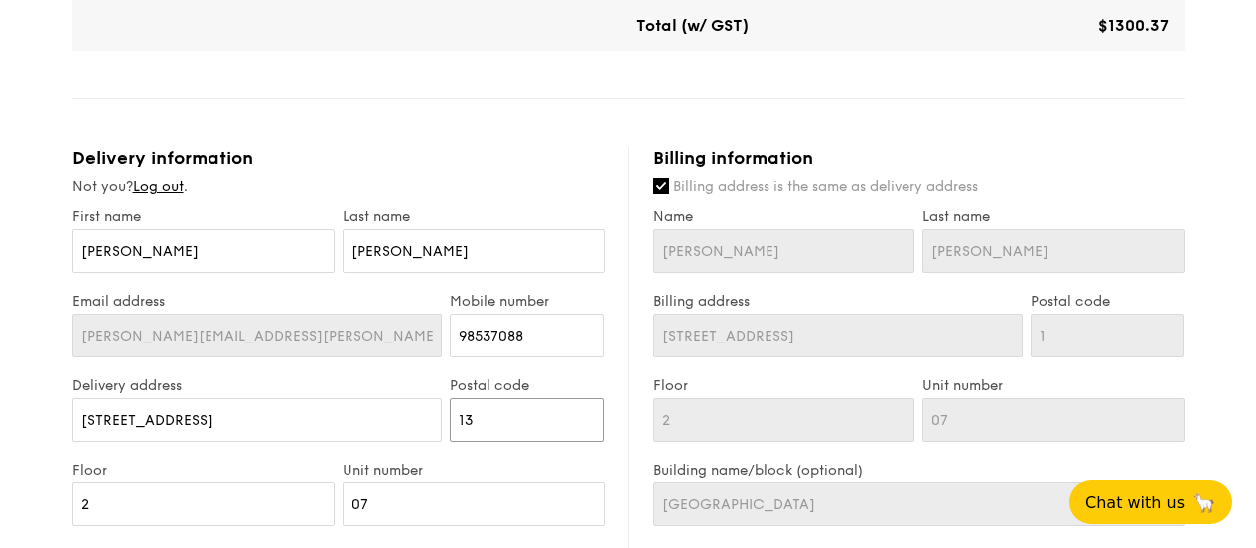
type input "13"
type input "1399"
type input "13995"
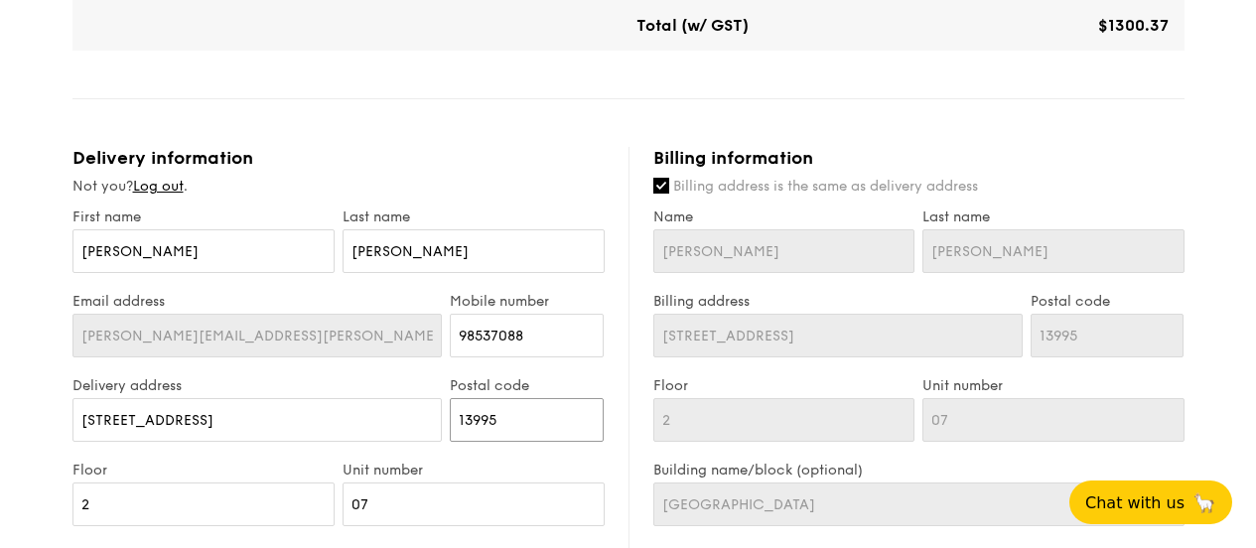
type input "139950"
drag, startPoint x: 311, startPoint y: 415, endPoint x: 0, endPoint y: 399, distance: 311.2
click at [0, 399] on div "1 - Select menu 2 - Select items 3 - Check out Classic Buffet $31.80 /guest ($3…" at bounding box center [628, 42] width 1256 height 2268
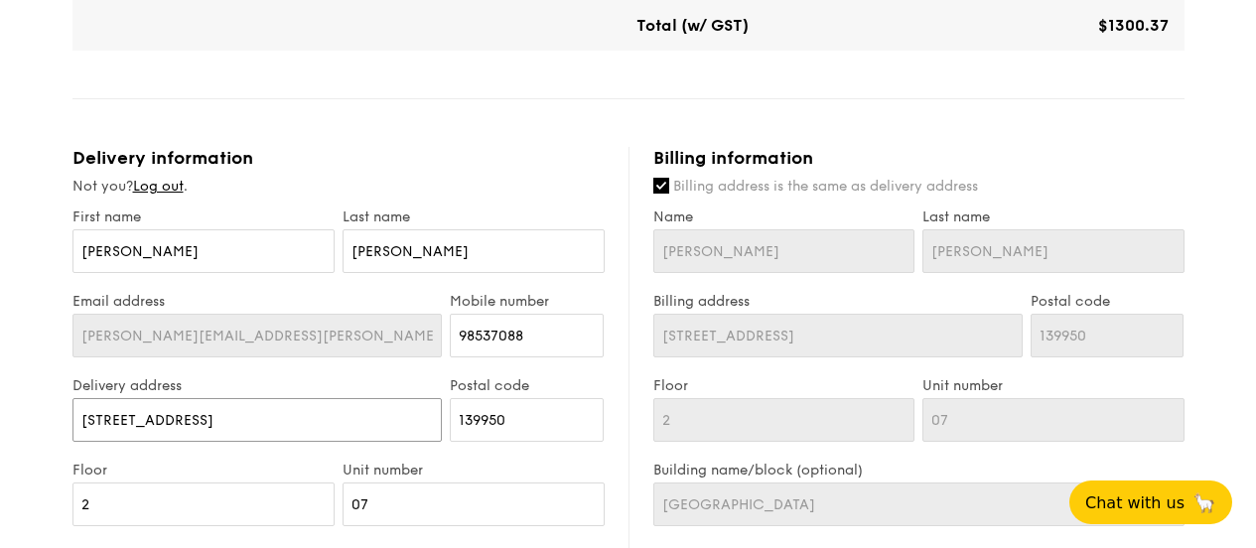
type input "6"
type input "67"
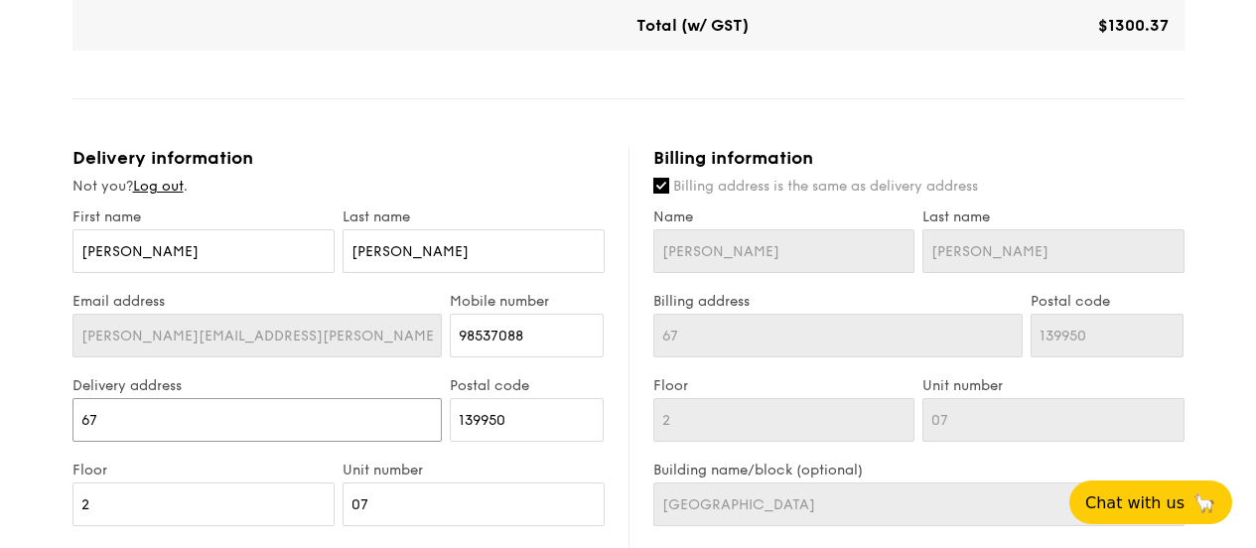
type input "67"
type input "67 AY"
type input "67 AYE"
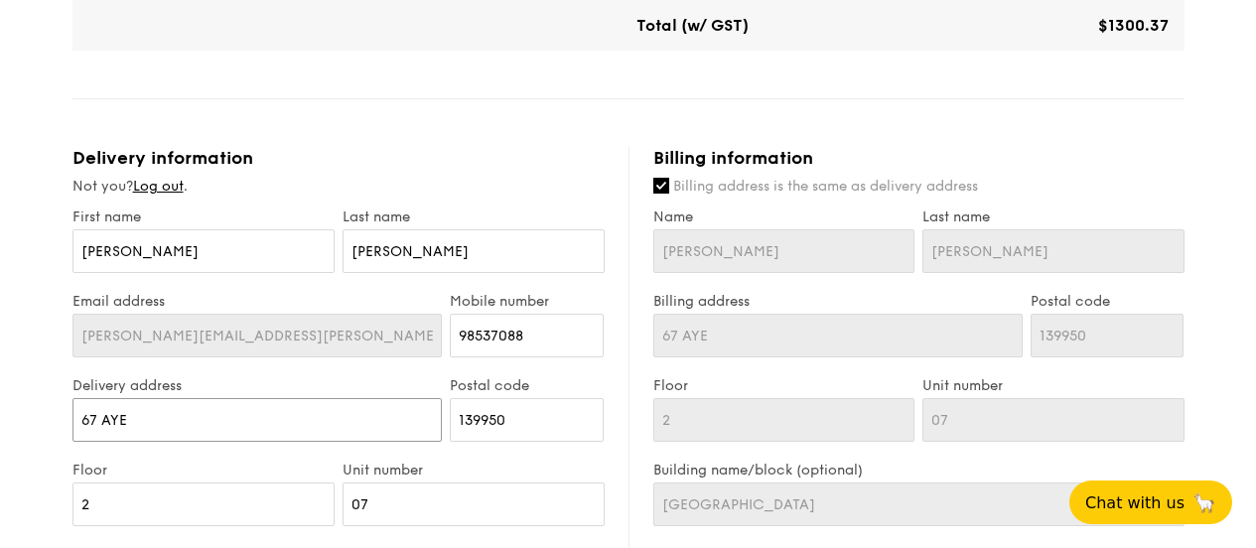
type input "67 AYER"
type input "67 AYER R"
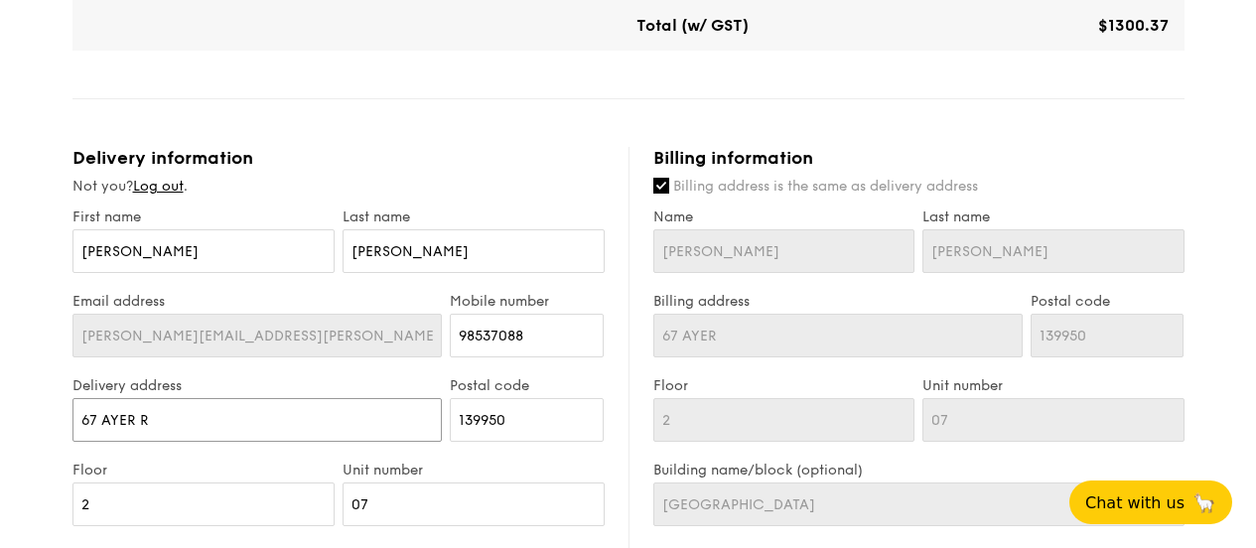
type input "67 AYER R"
type input "67 [PERSON_NAME]"
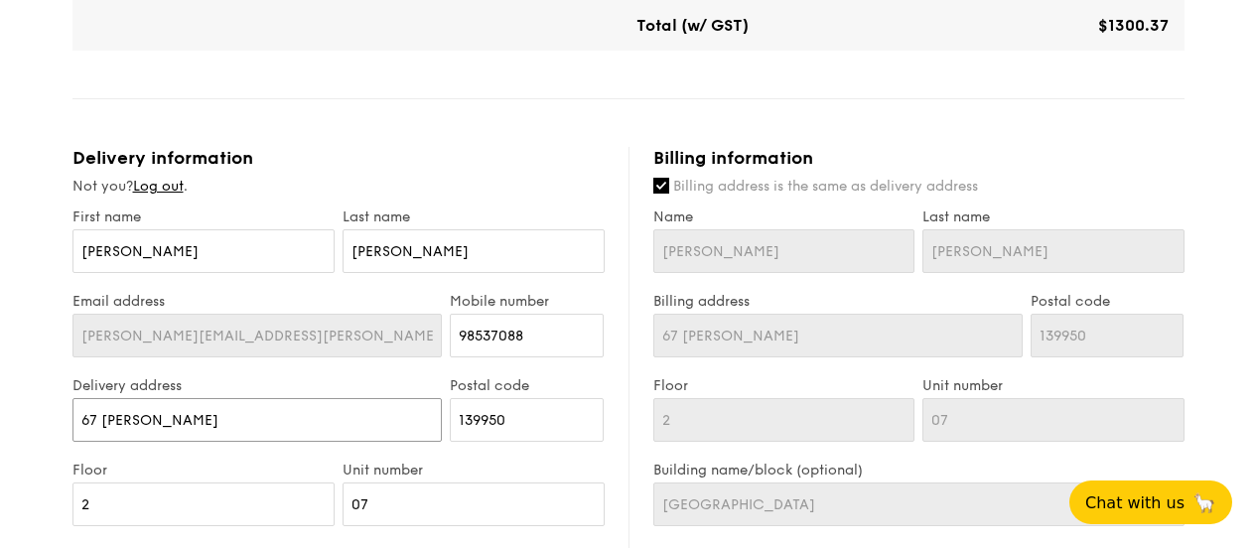
type input "67 AYER [DATE]"
type input "67 AYER RAJAH"
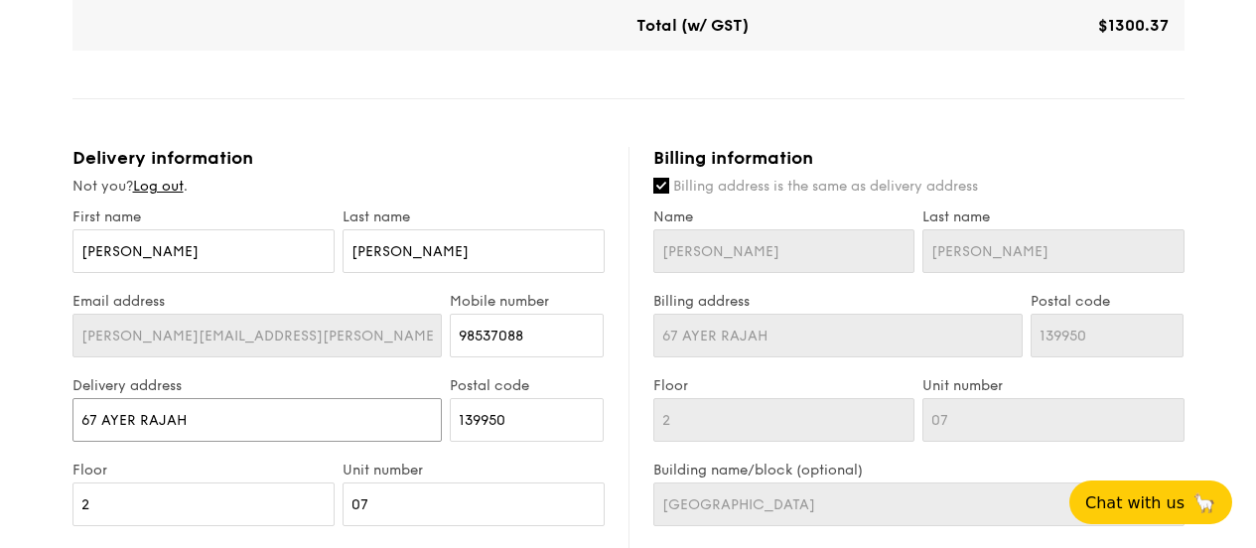
type input "67 AYER RAJAH"
type input "67 AYER RAJAH C"
type input "67 AYER RAJAH CR"
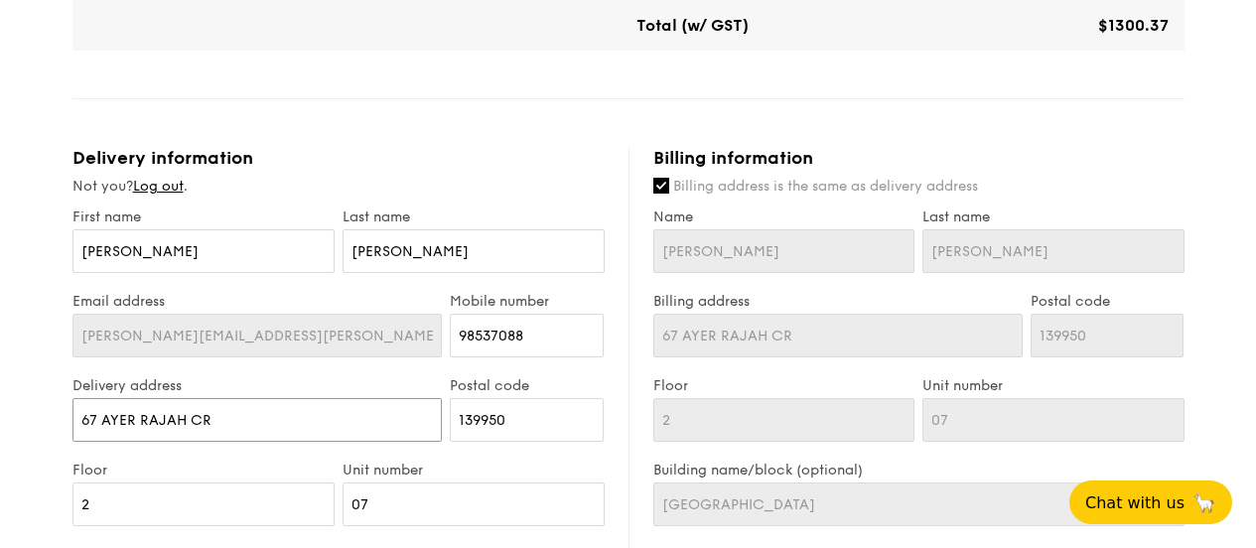
type input "[STREET_ADDRESS]"
type input "67 AYER RAJAH CRESC"
type input "67 AYER RAJAH CRESCE"
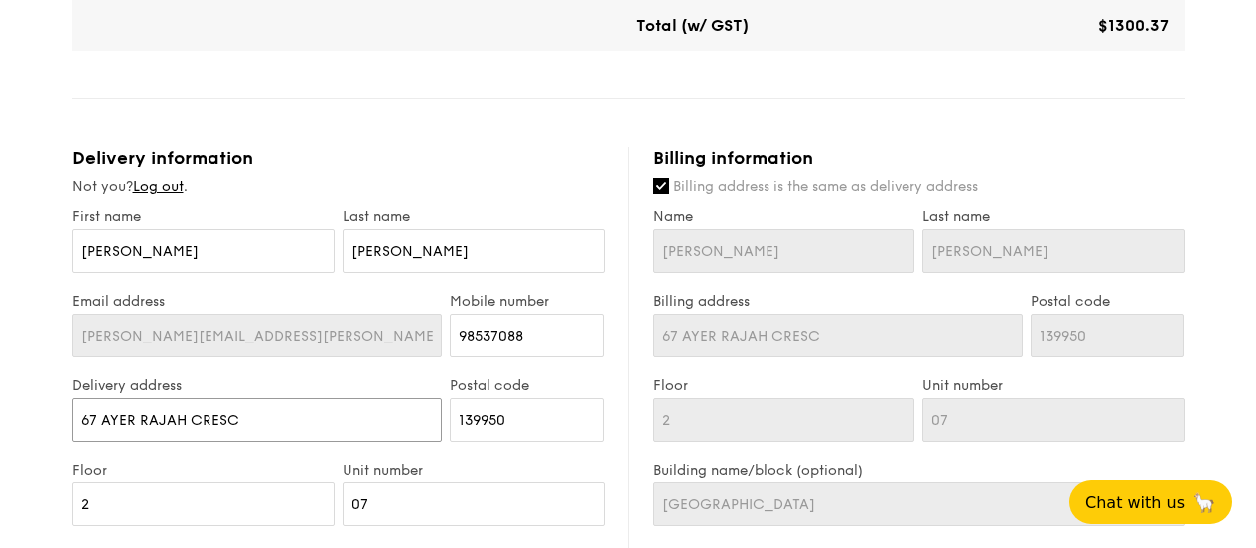
type input "67 AYER RAJAH CRESCE"
type input "67 AYER RAJAH CRESCEN"
type input "[STREET_ADDRESS]"
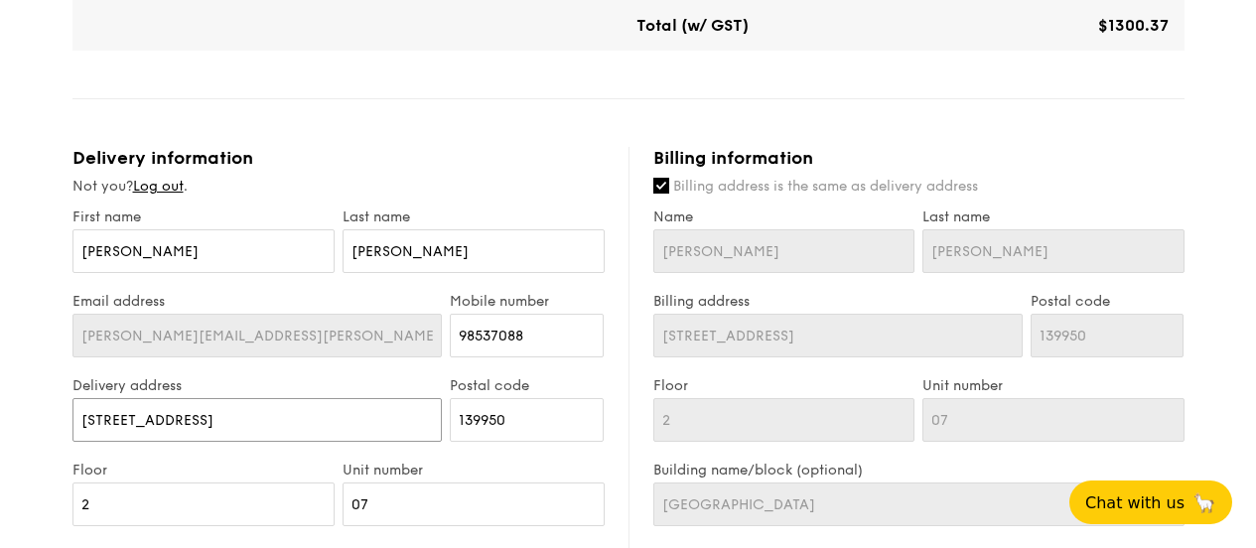
type input "[STREET_ADDRESS]"
drag, startPoint x: 88, startPoint y: 506, endPoint x: 50, endPoint y: 509, distance: 38.8
click at [50, 509] on div "1 - Select menu 2 - Select items 3 - Check out Classic Buffet $31.80 /guest ($3…" at bounding box center [628, 42] width 1256 height 2268
type input "0"
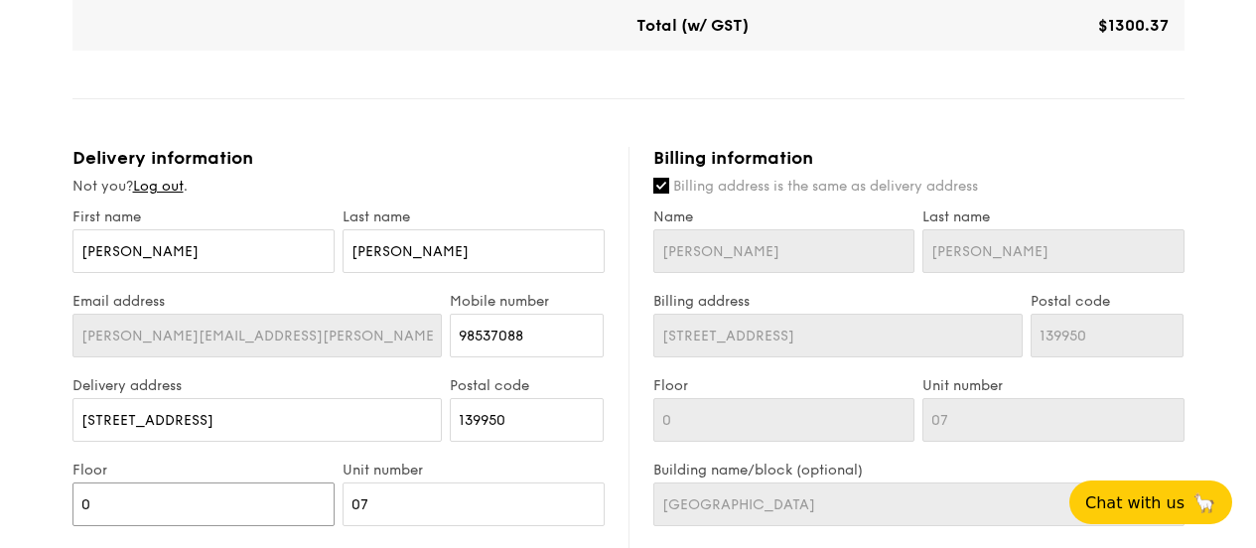
type input "07"
drag, startPoint x: 381, startPoint y: 501, endPoint x: 269, endPoint y: 508, distance: 112.4
click at [269, 508] on div "Floor 07 Unit number 07" at bounding box center [339, 504] width 540 height 84
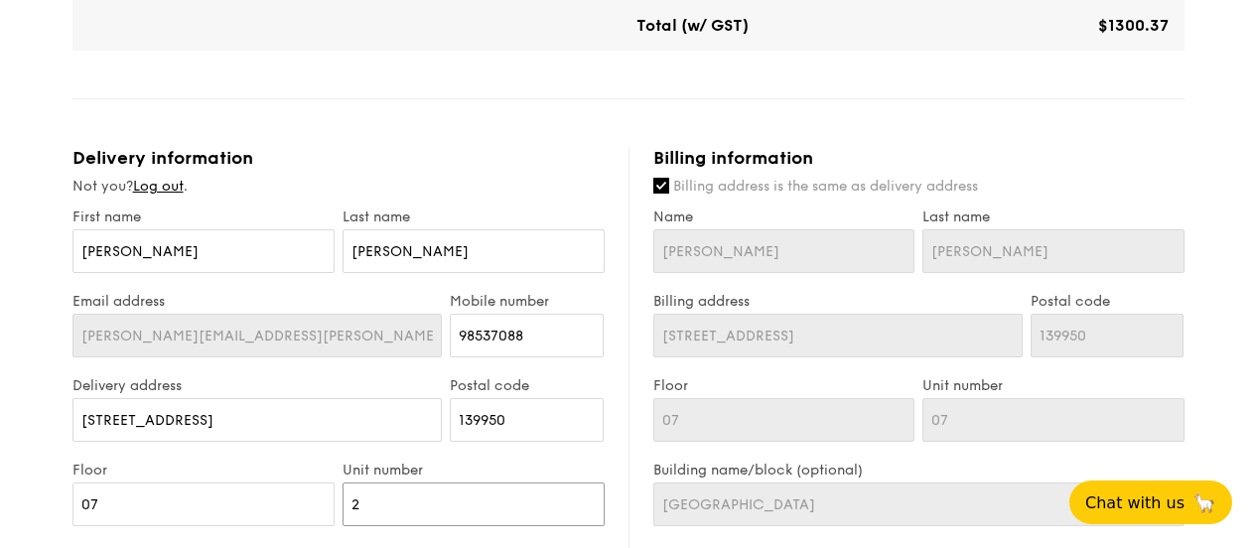
type input "21"
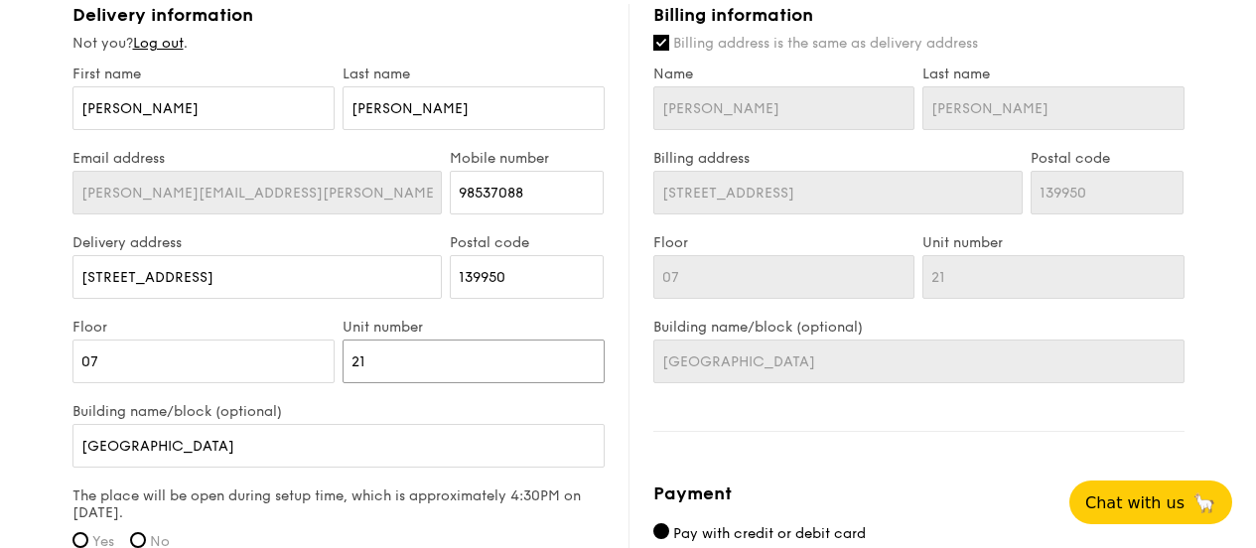
scroll to position [1291, 0]
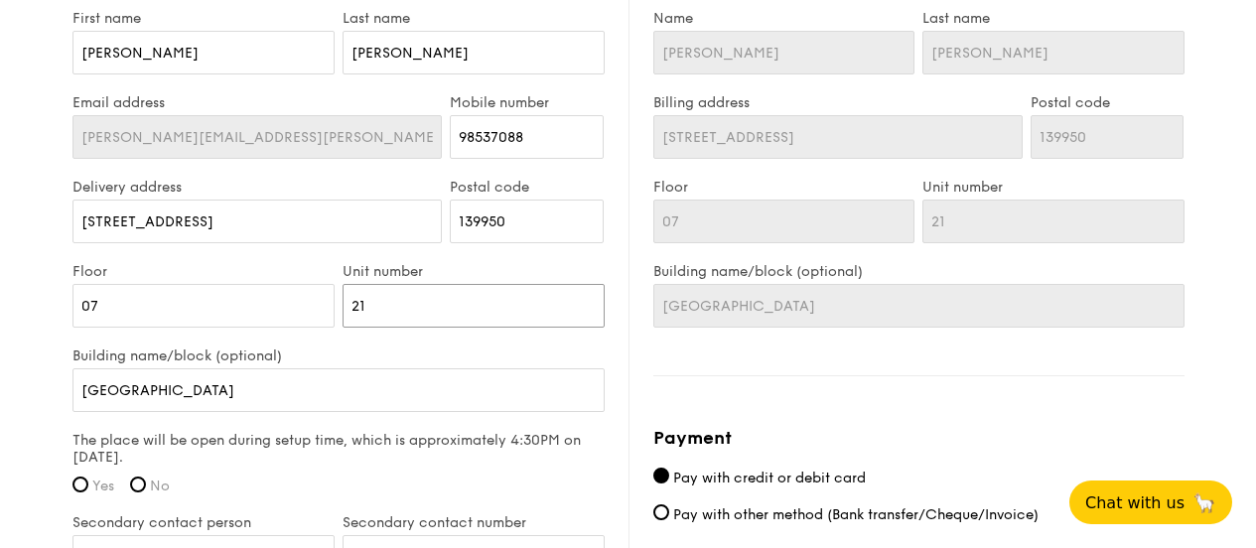
type input "21"
drag, startPoint x: 176, startPoint y: 394, endPoint x: 0, endPoint y: 407, distance: 176.2
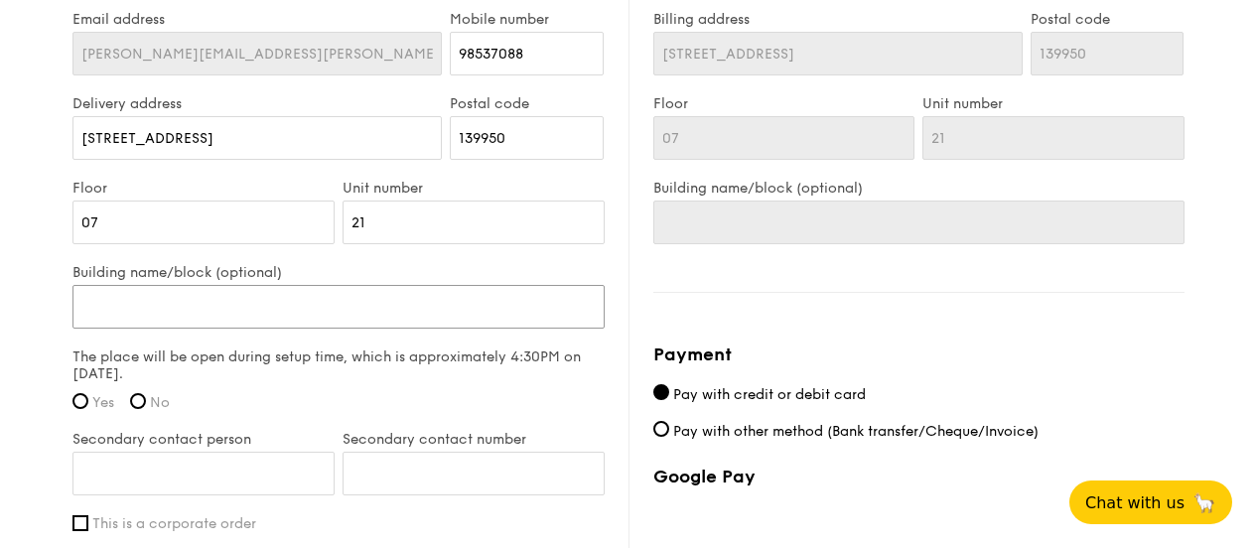
scroll to position [1390, 0]
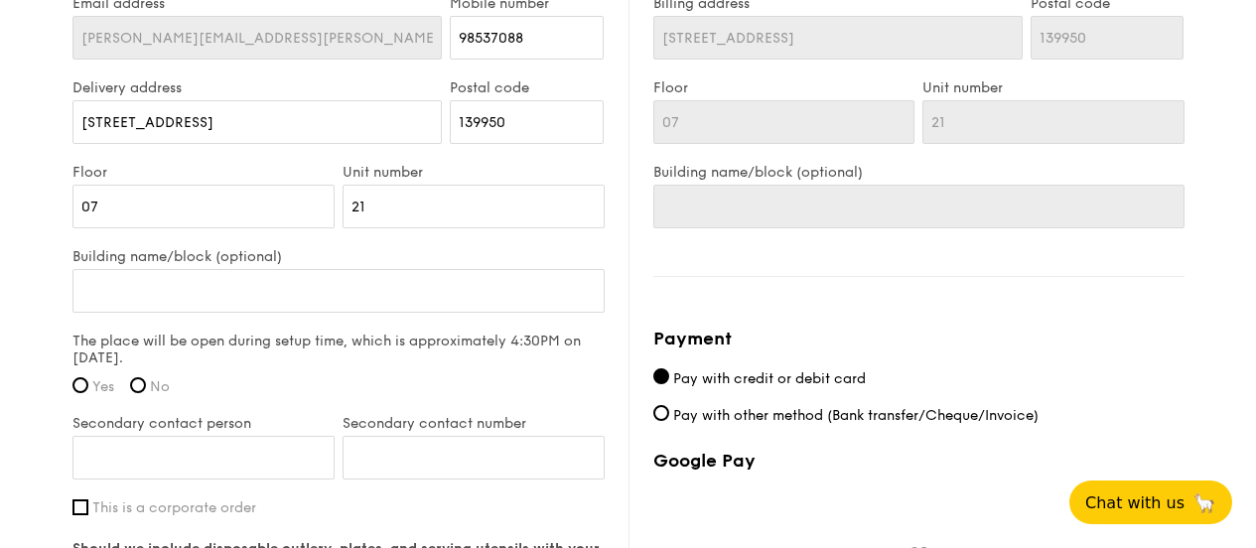
click at [81, 376] on div "The place will be open during setup time, which is approximately 4:30PM on [DAT…" at bounding box center [338, 370] width 532 height 74
click at [83, 386] on input "Yes" at bounding box center [80, 385] width 16 height 16
radio input "true"
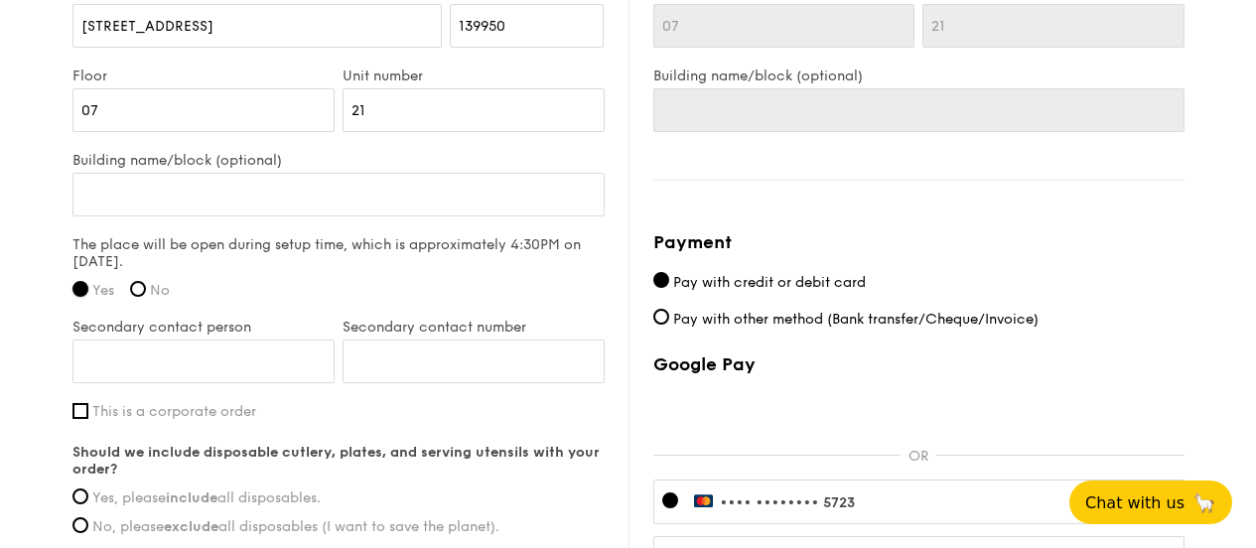
scroll to position [1490, 0]
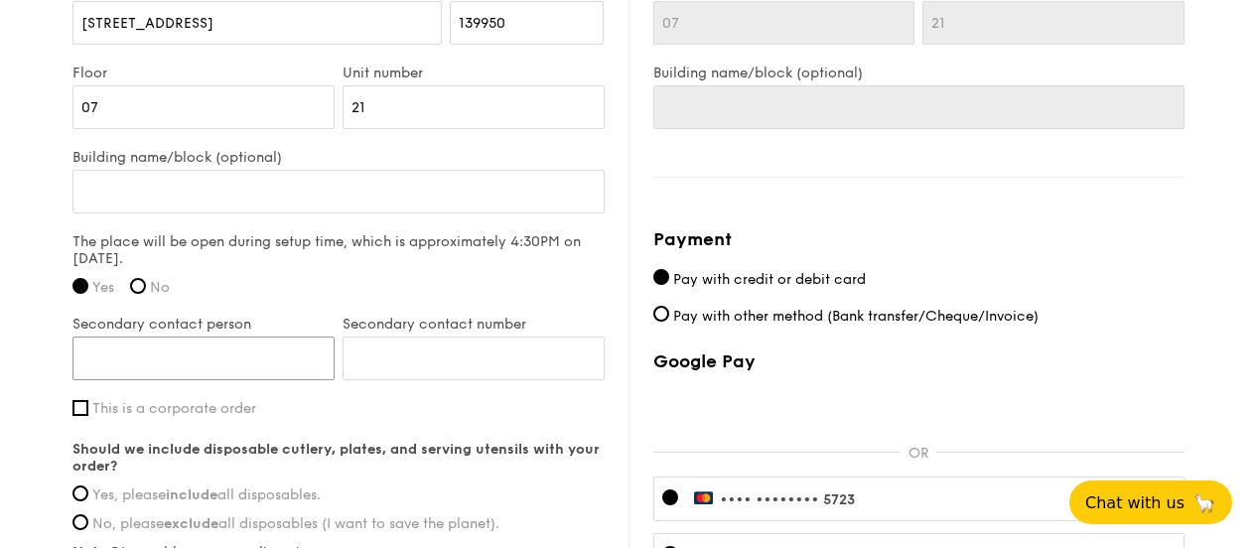
click at [226, 353] on input "Secondary contact person" at bounding box center [203, 359] width 262 height 44
type input "z"
type input "[DATE]"
type input "97469761"
click at [103, 411] on span "This is a corporate order" at bounding box center [174, 408] width 164 height 17
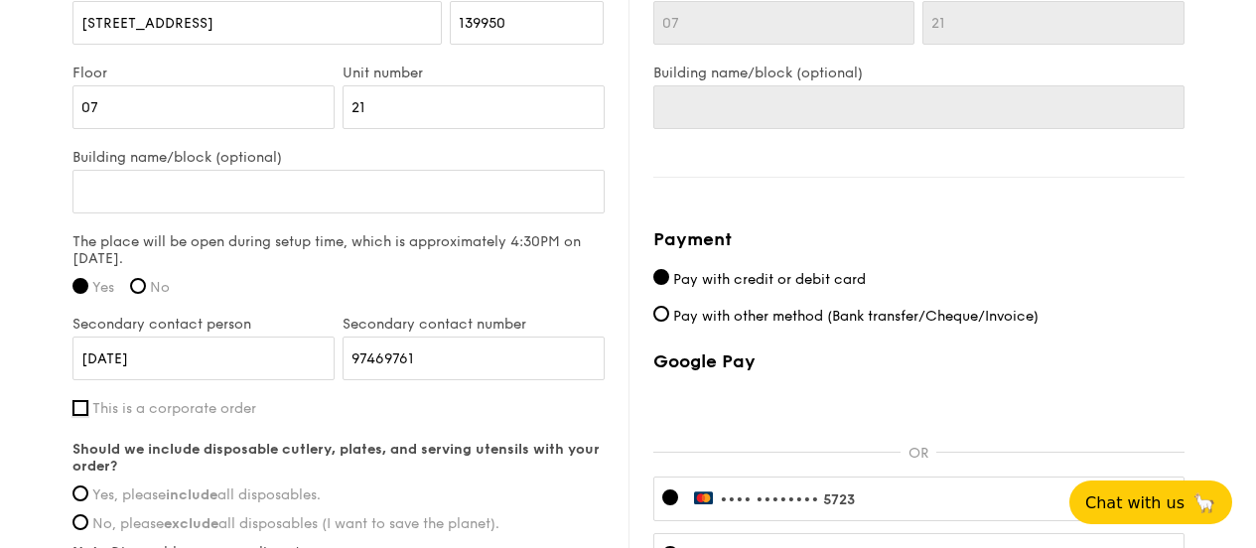
click at [88, 411] on input "This is a corporate order" at bounding box center [80, 408] width 16 height 16
checkbox input "true"
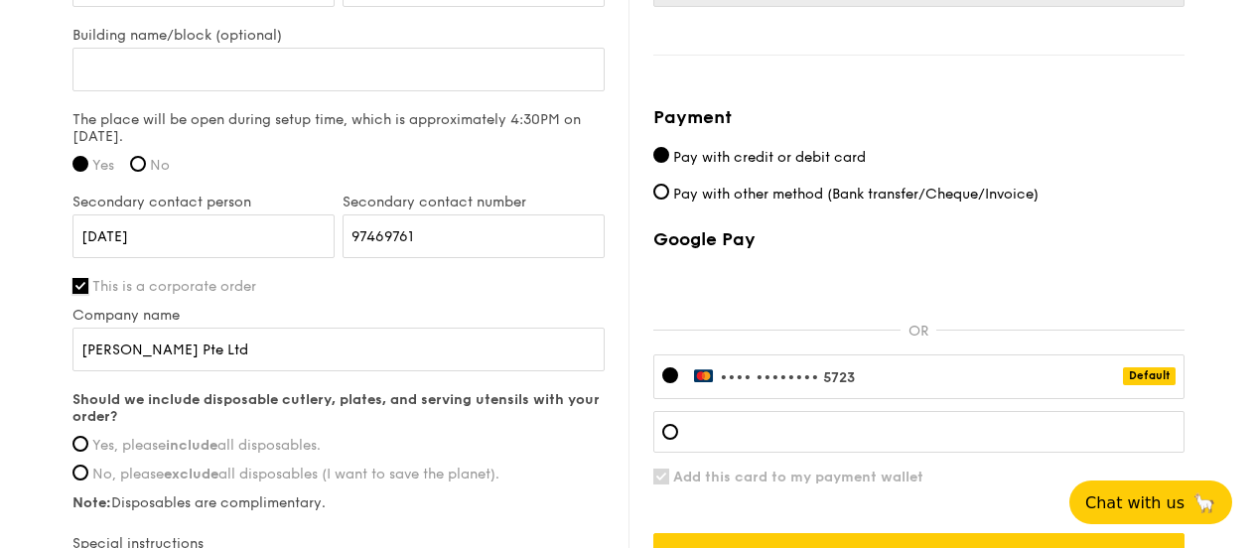
scroll to position [1688, 0]
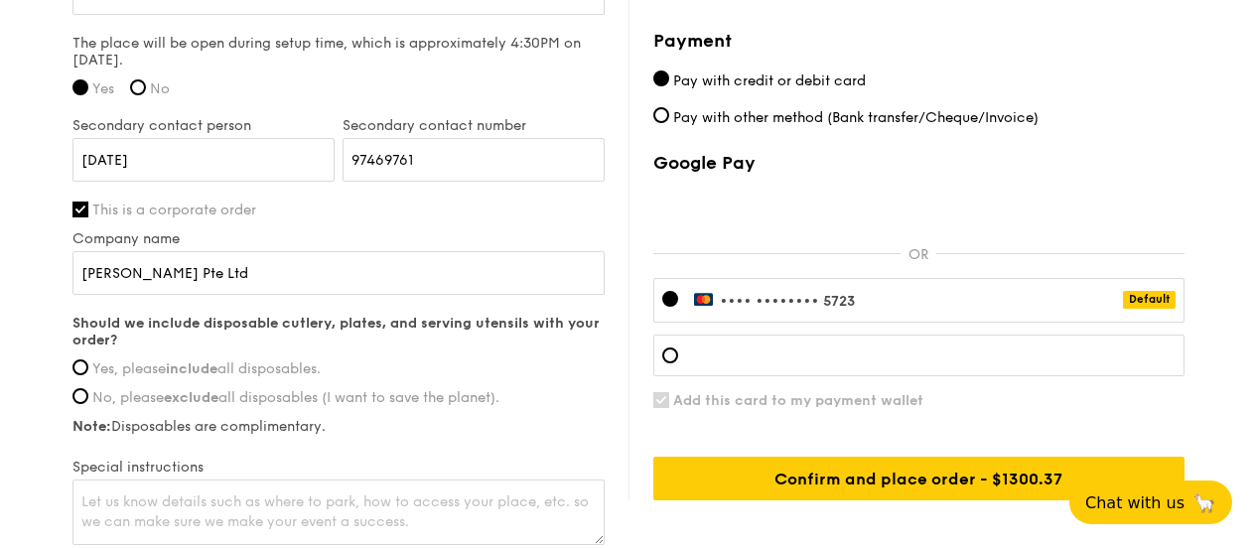
click at [141, 373] on span "Yes, please include all disposables." at bounding box center [206, 368] width 228 height 17
click at [88, 373] on input "Yes, please include all disposables." at bounding box center [80, 367] width 16 height 16
radio input "true"
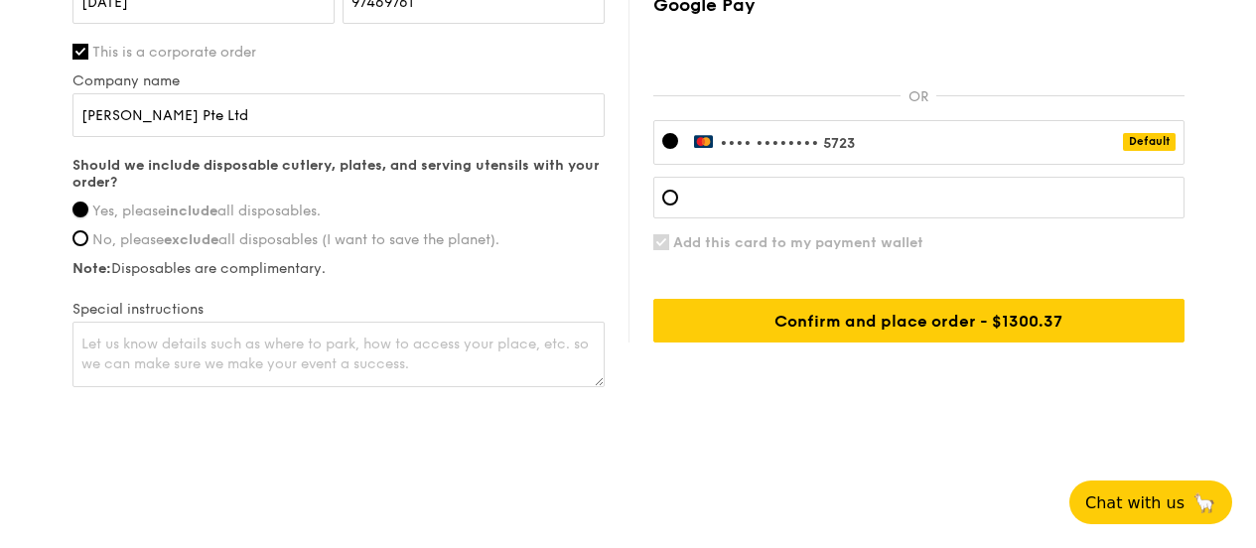
scroll to position [1848, 0]
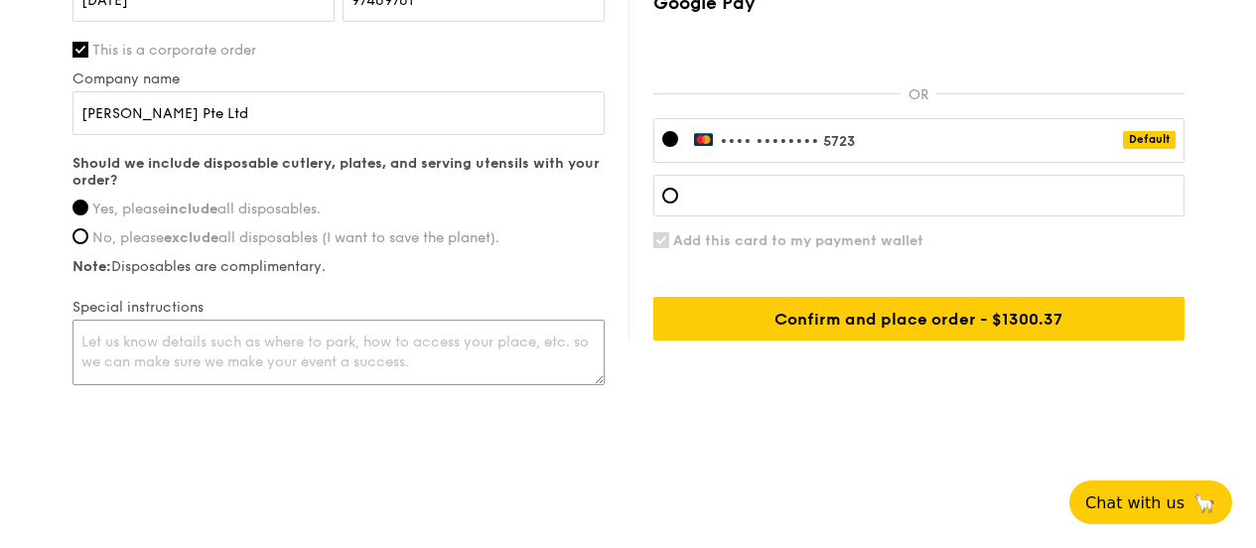
click at [427, 345] on textarea at bounding box center [338, 353] width 532 height 66
type textarea "c"
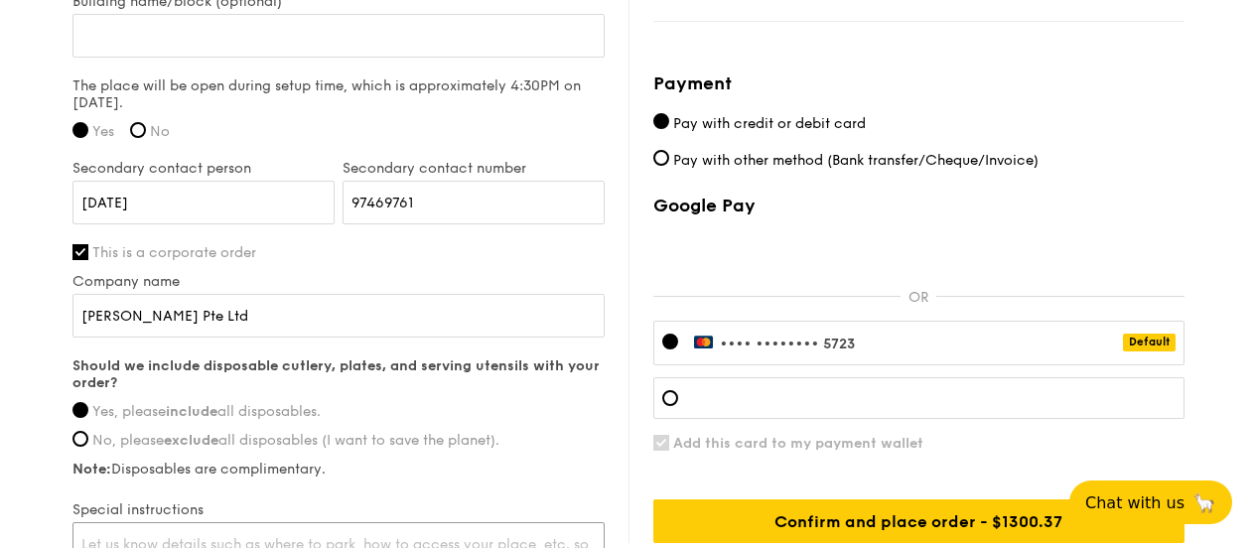
scroll to position [1649, 0]
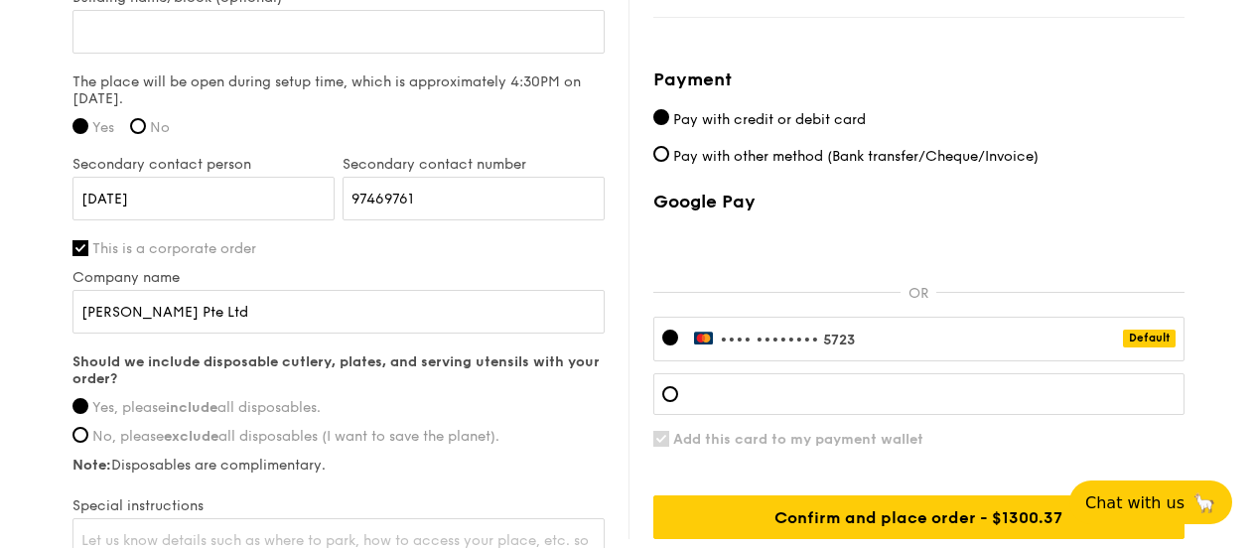
click at [786, 335] on span "•••• ••••" at bounding box center [754, 340] width 68 height 17
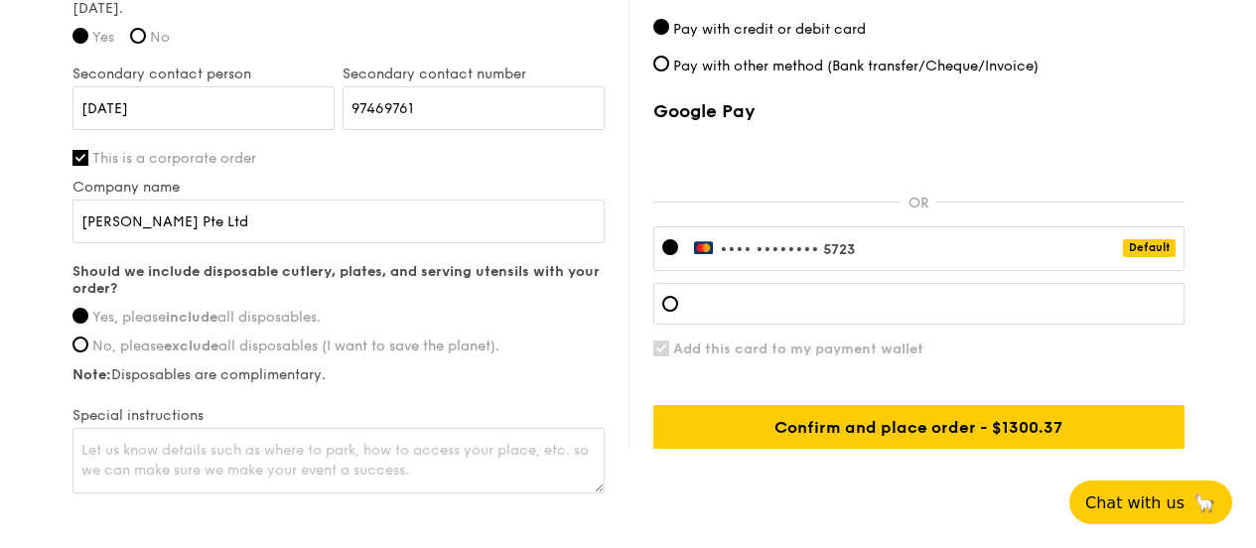
scroll to position [1749, 0]
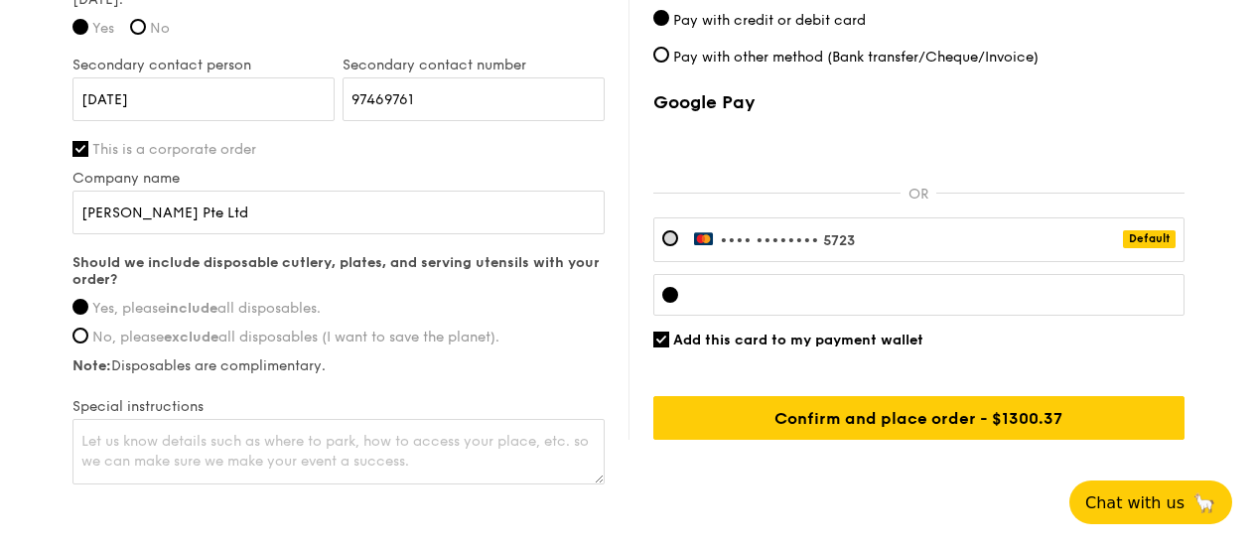
click at [1064, 240] on div "•••• •••• •••• 5723 Default" at bounding box center [918, 239] width 531 height 45
click at [1008, 281] on div at bounding box center [918, 295] width 531 height 42
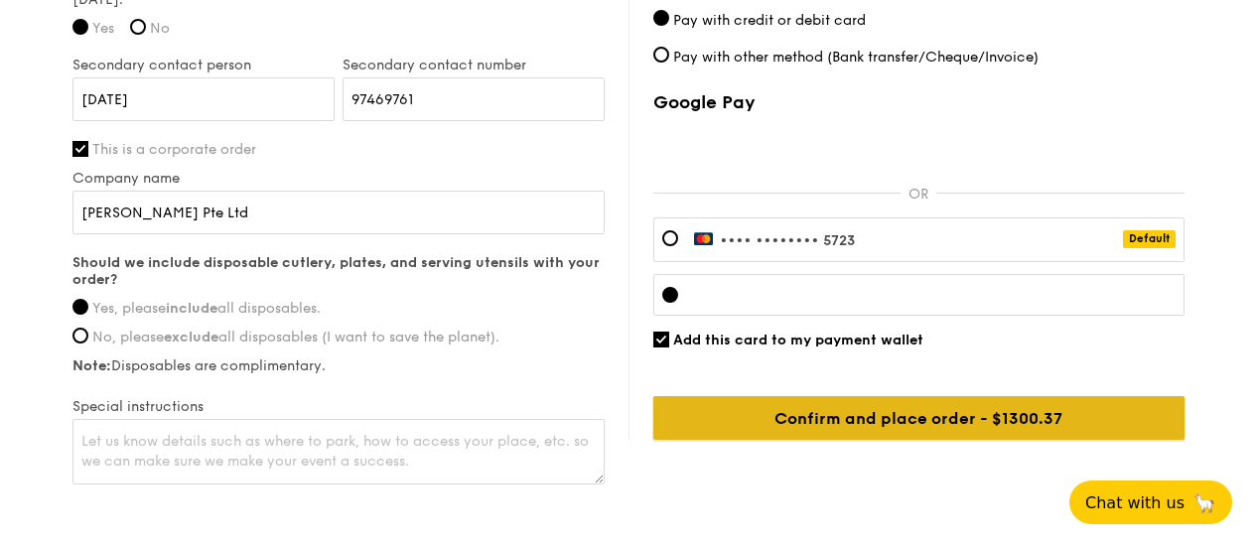
click at [947, 428] on input "Confirm and place order - $1300.37" at bounding box center [918, 418] width 531 height 44
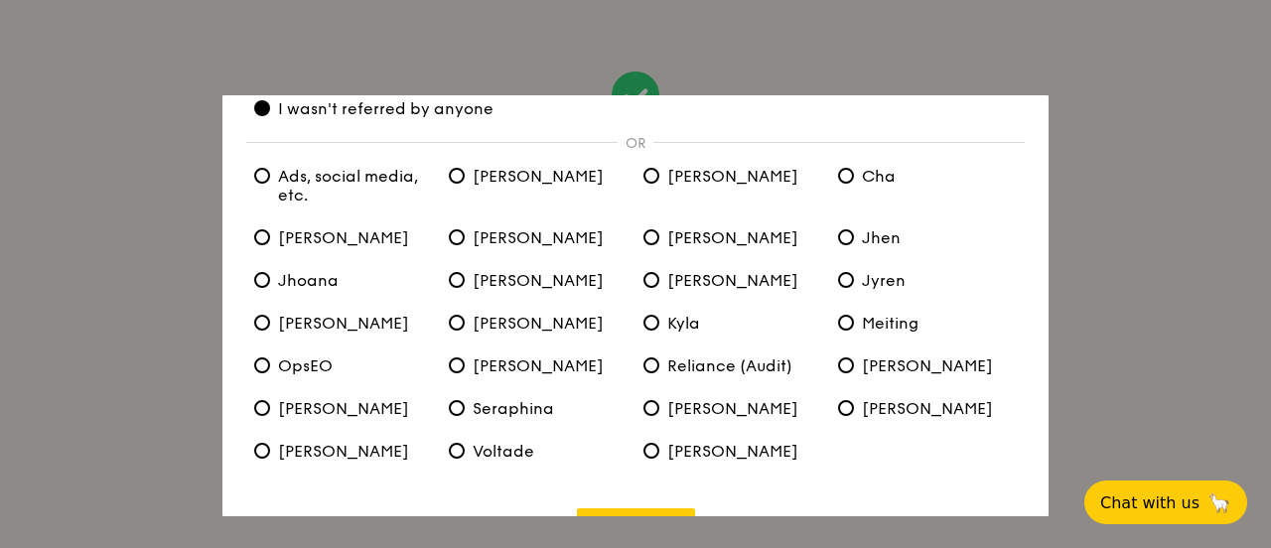
scroll to position [156, 0]
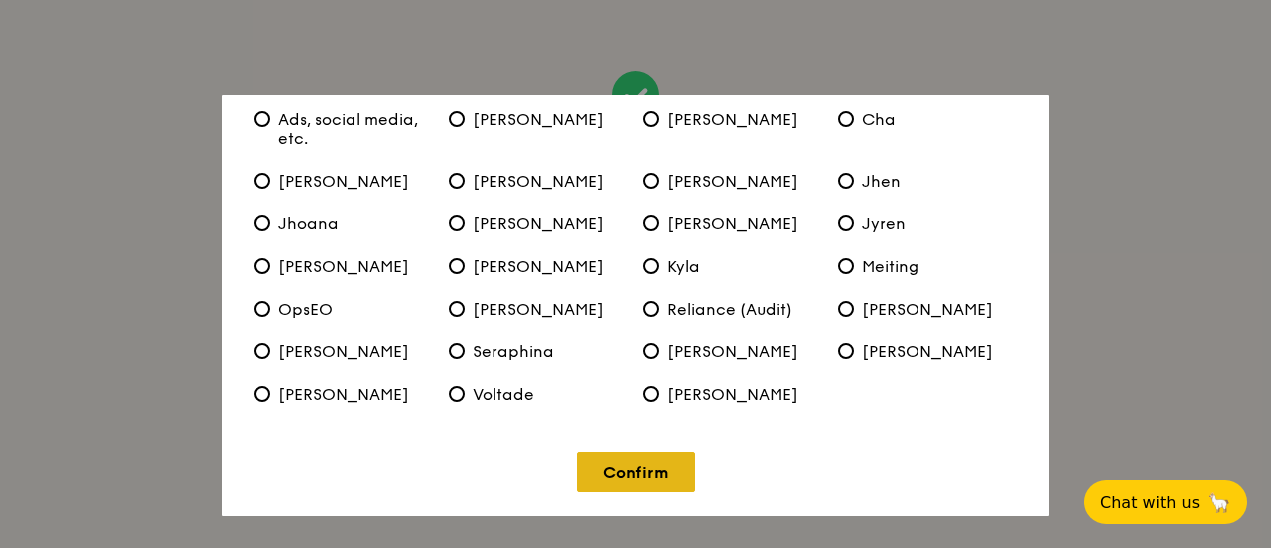
click at [635, 469] on link "Confirm" at bounding box center [636, 472] width 118 height 41
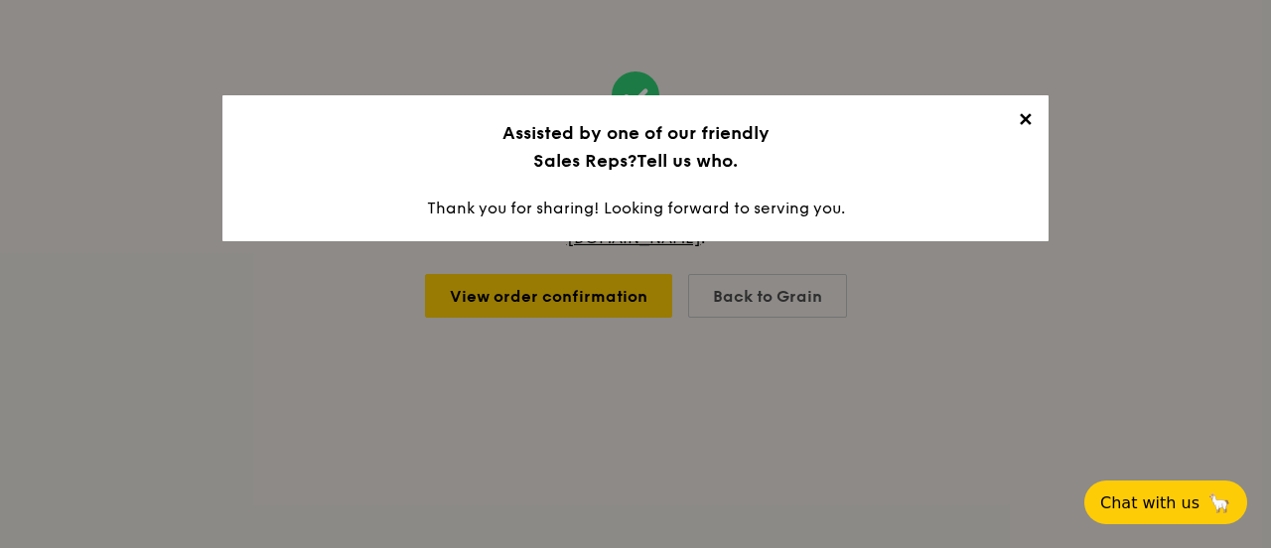
scroll to position [0, 0]
click at [1023, 117] on span "✕" at bounding box center [1025, 123] width 28 height 28
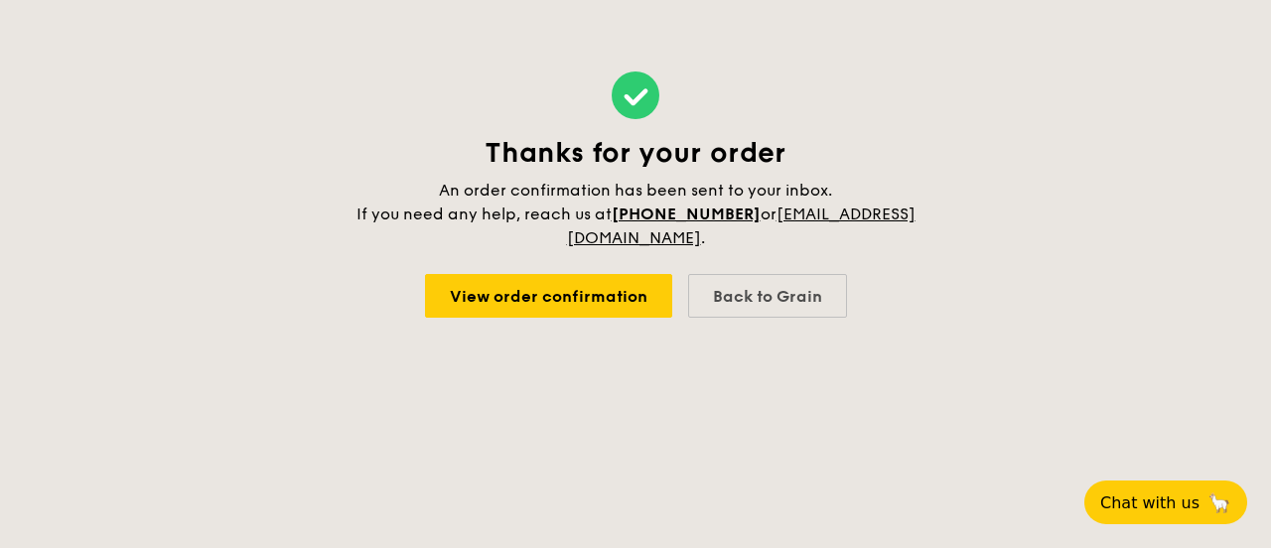
click at [1023, 117] on div "Thanks for your order An order confirmation has been sent to your inbox. If you…" at bounding box center [635, 194] width 1271 height 389
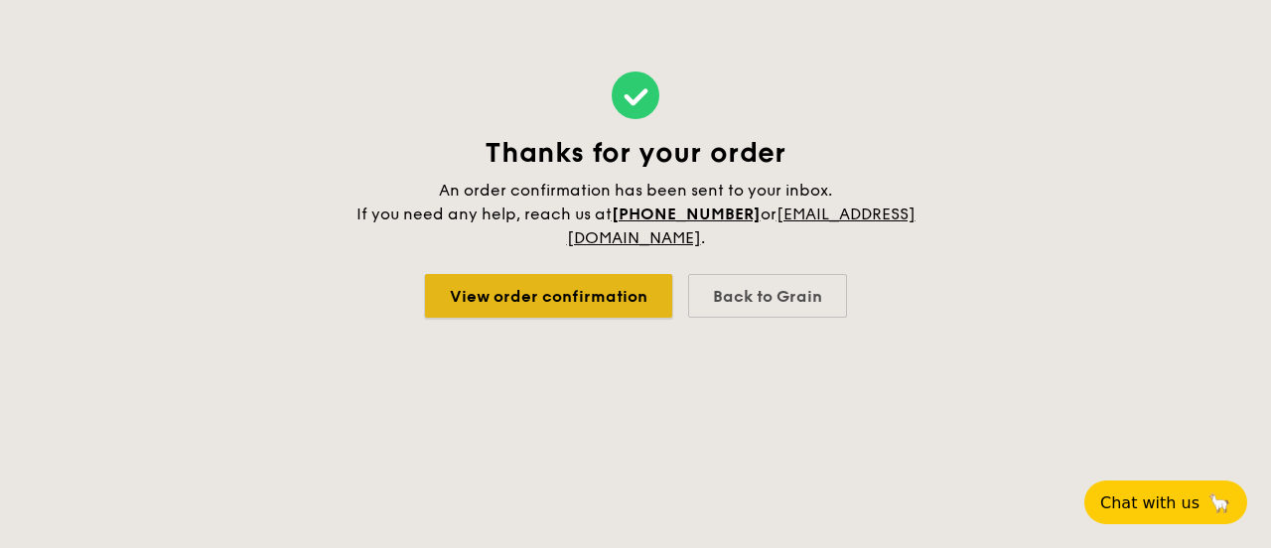
click at [607, 292] on link "View order confirmation" at bounding box center [548, 296] width 247 height 44
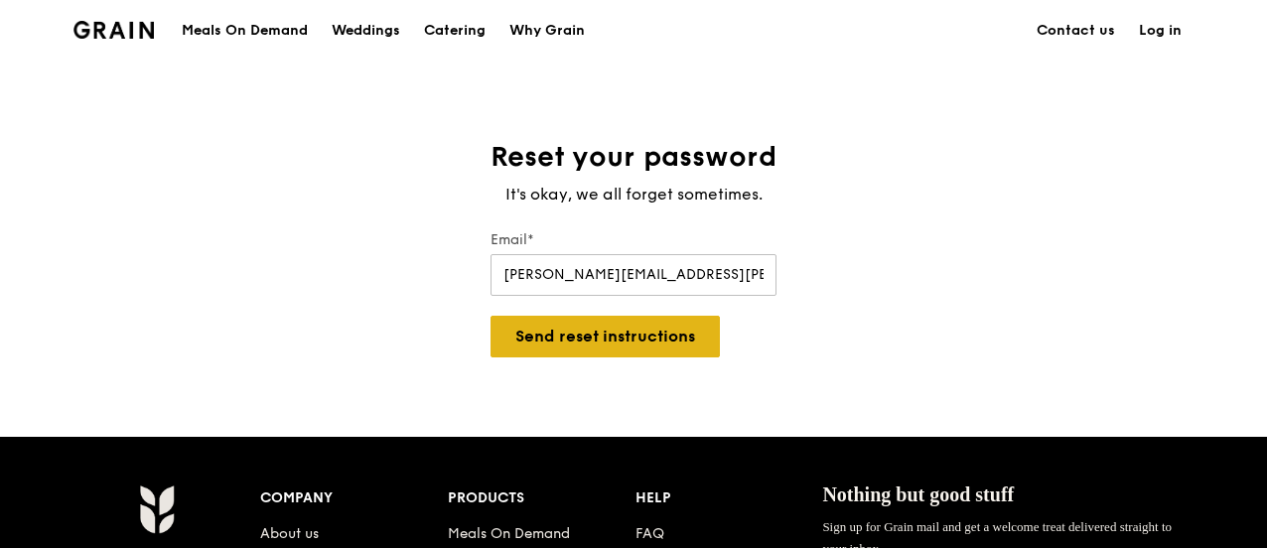
type input "[PERSON_NAME][EMAIL_ADDRESS][PERSON_NAME][DOMAIN_NAME]"
click at [614, 341] on button "Send reset instructions" at bounding box center [605, 337] width 229 height 42
